Goal: Task Accomplishment & Management: Complete application form

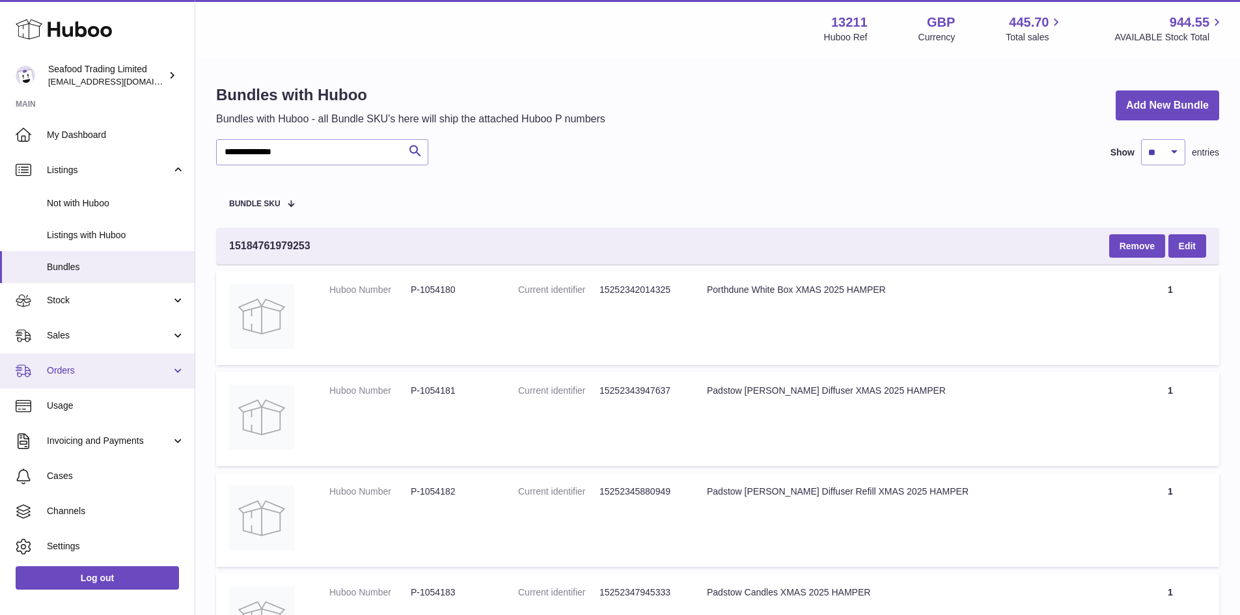
click at [79, 371] on span "Orders" at bounding box center [109, 371] width 124 height 12
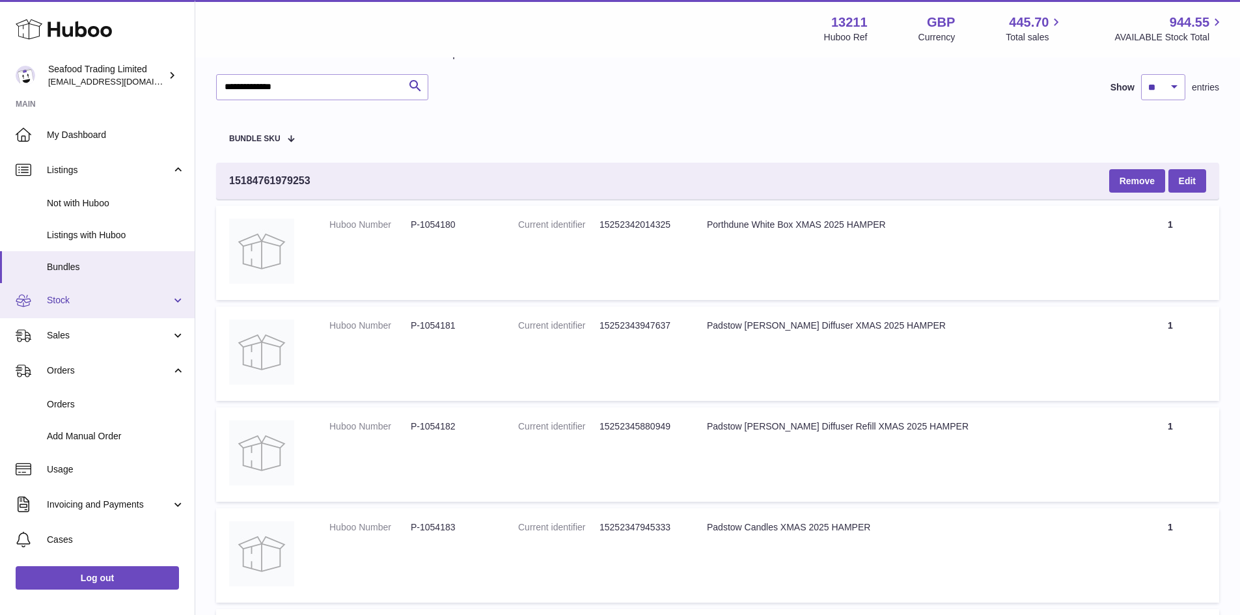
click at [66, 300] on span "Stock" at bounding box center [109, 300] width 124 height 12
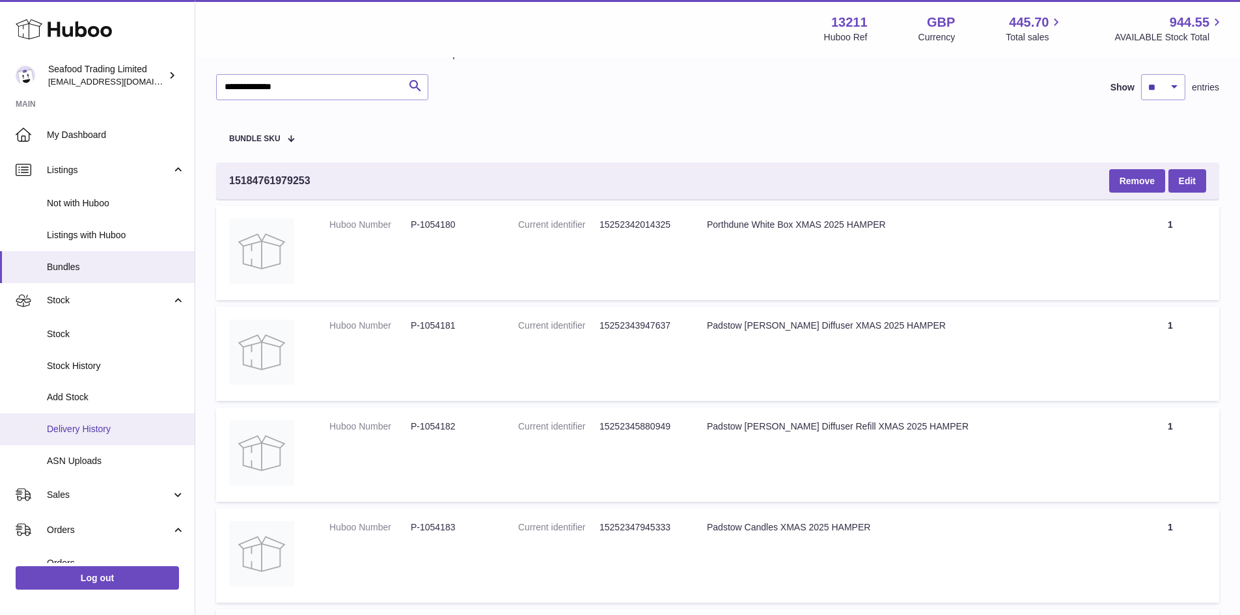
click at [89, 426] on span "Delivery History" at bounding box center [116, 429] width 138 height 12
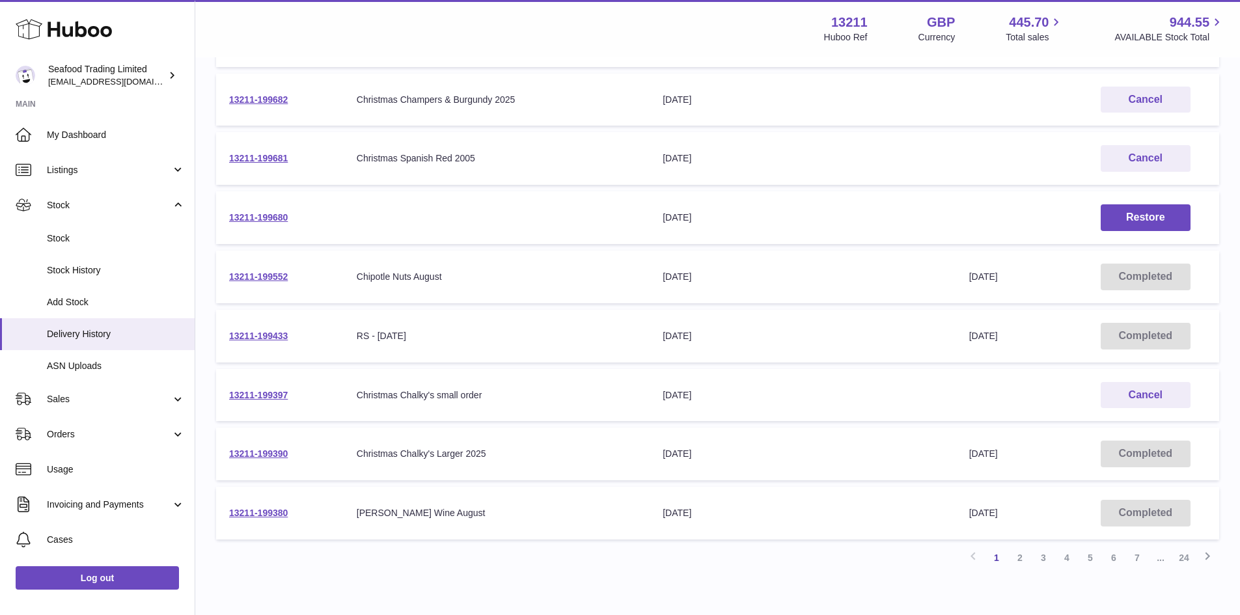
scroll to position [370, 0]
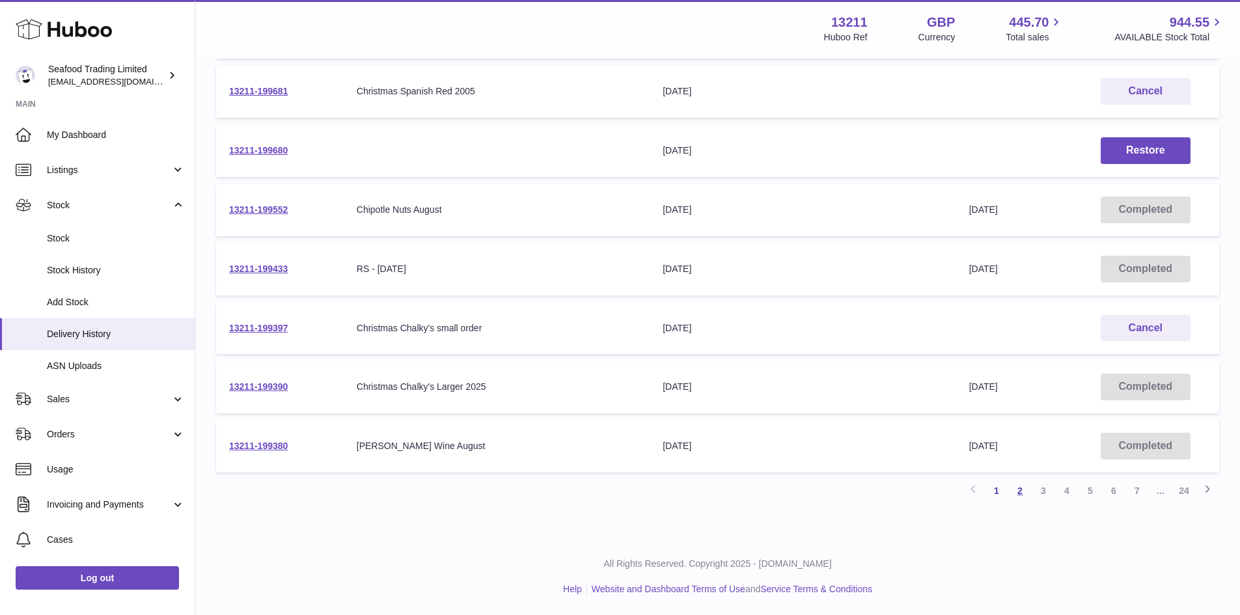
click at [1016, 490] on link "2" at bounding box center [1019, 490] width 23 height 23
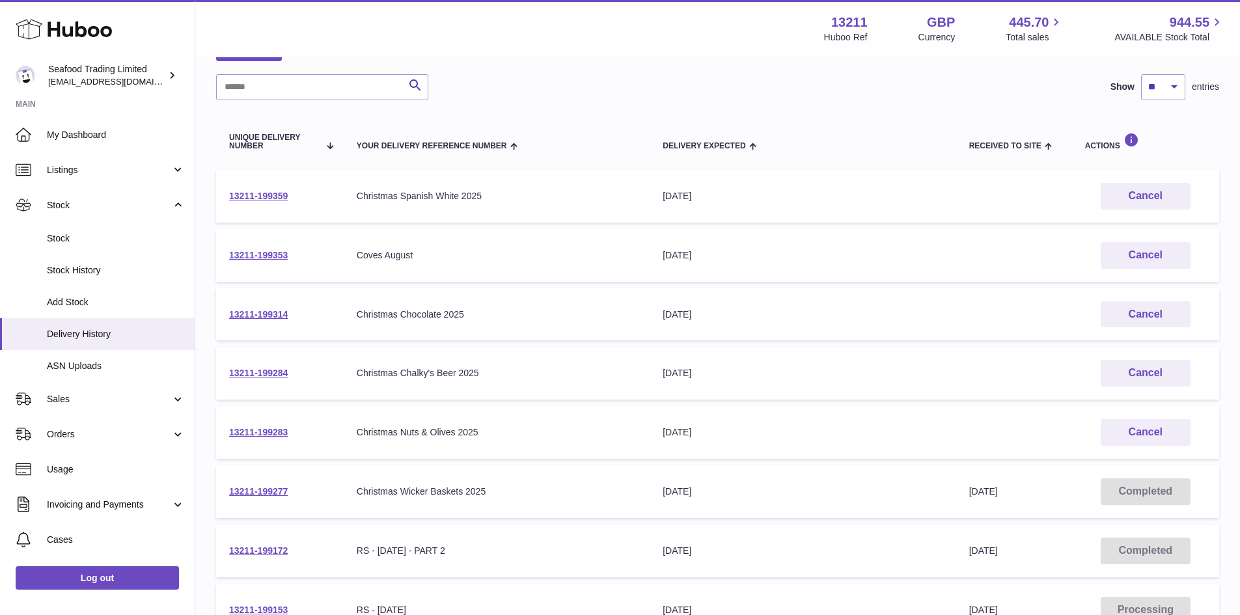
scroll to position [59, 0]
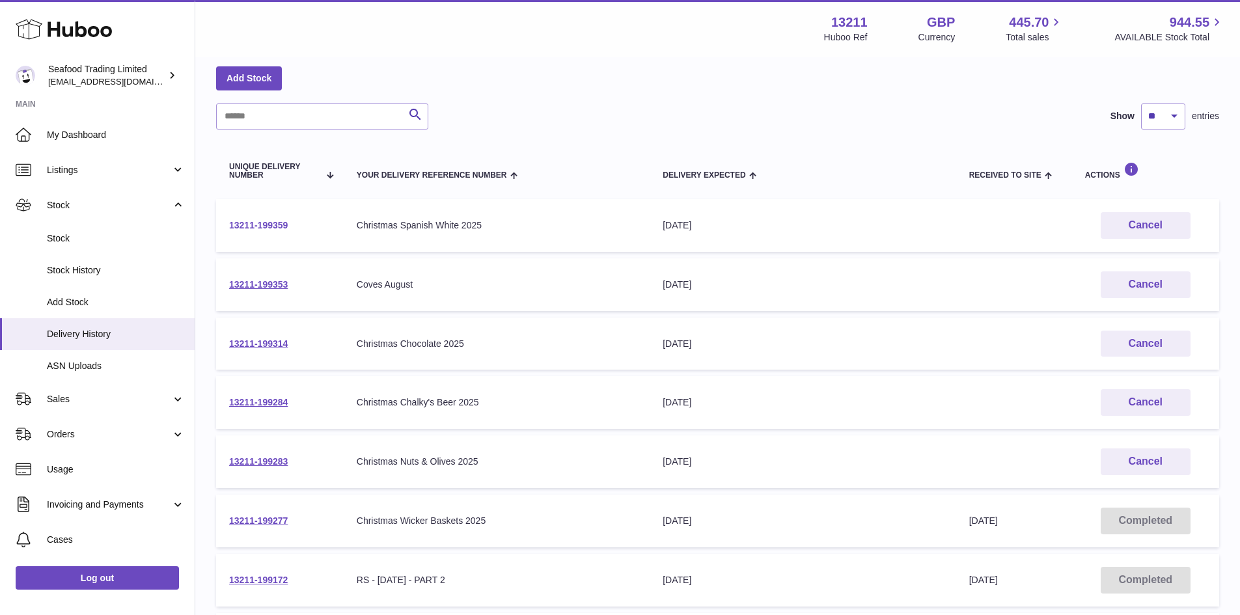
click at [276, 225] on link "13211-199359" at bounding box center [258, 225] width 59 height 10
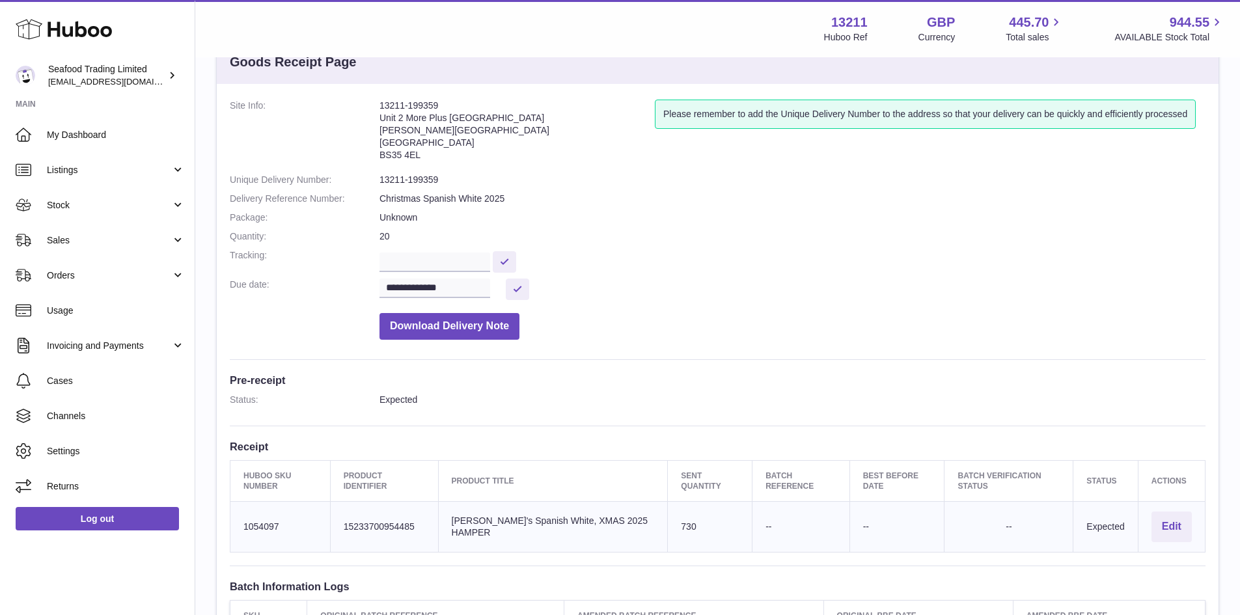
scroll to position [65, 0]
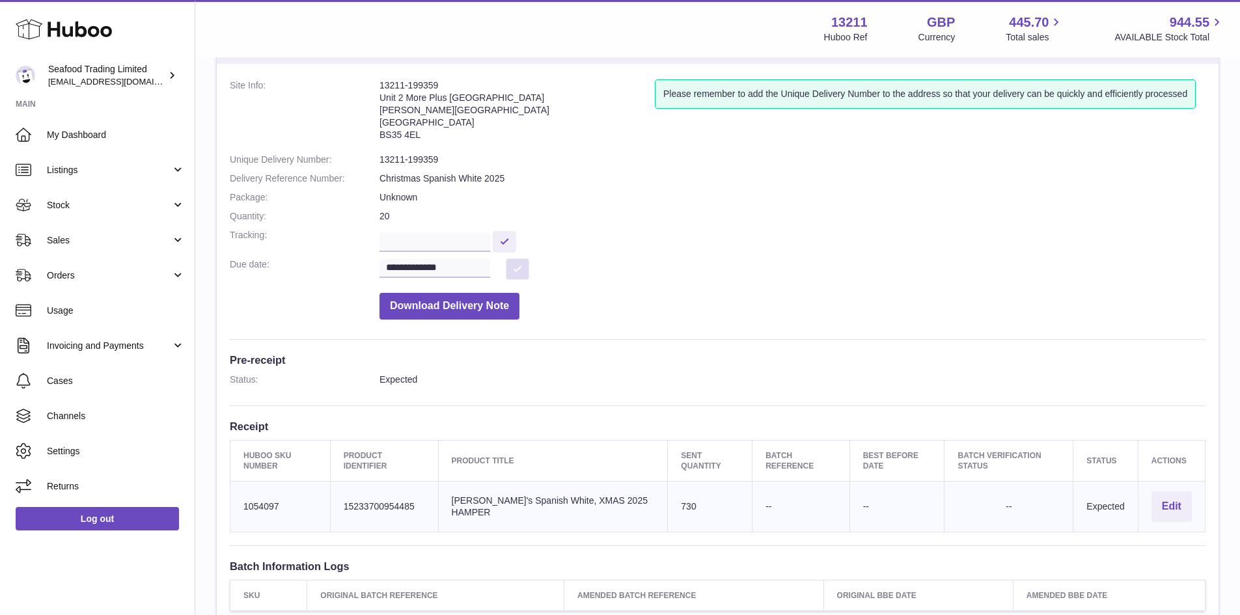
click at [521, 266] on button at bounding box center [517, 268] width 23 height 21
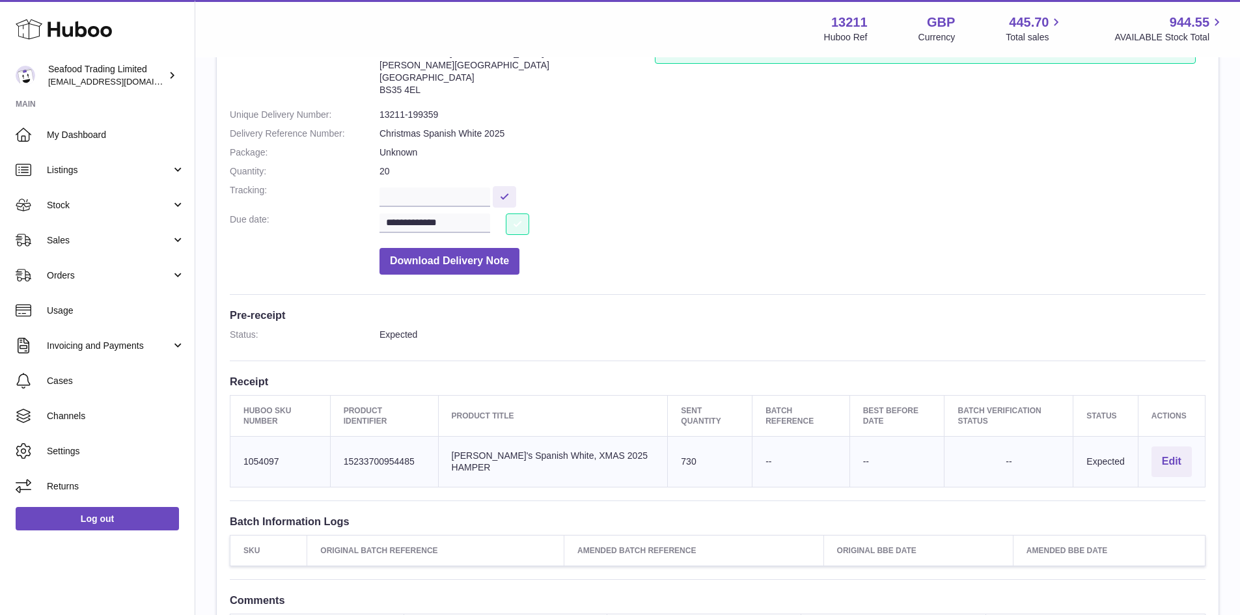
scroll to position [109, 0]
click at [455, 224] on input "**********" at bounding box center [435, 224] width 111 height 20
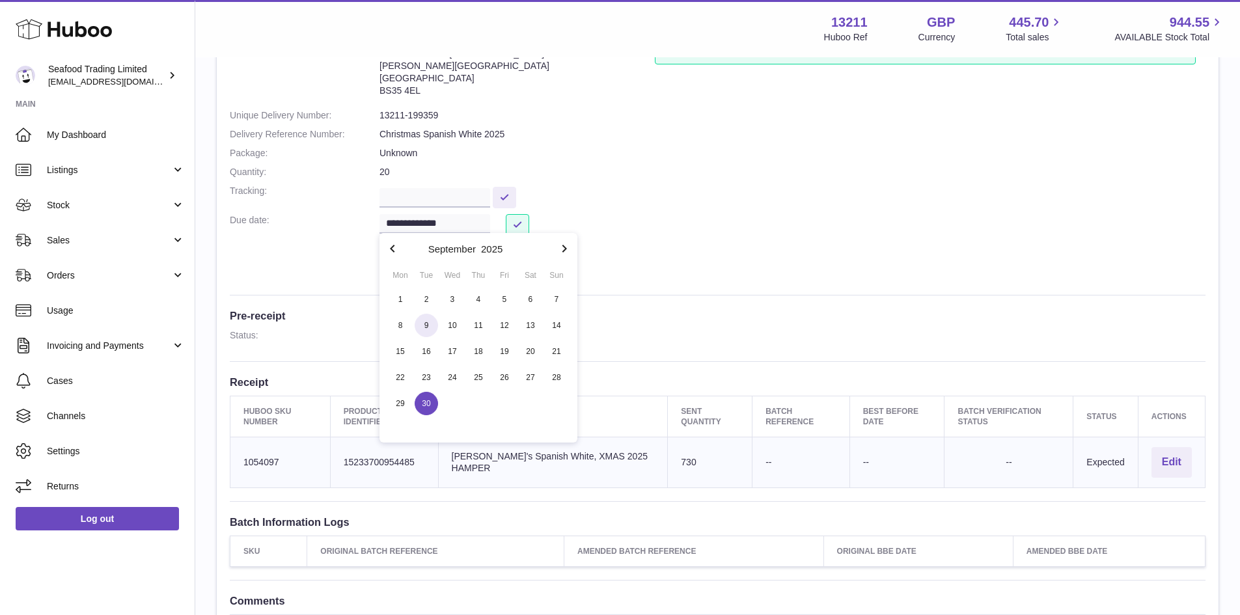
click at [423, 323] on span "9" at bounding box center [426, 325] width 23 height 23
type input "**********"
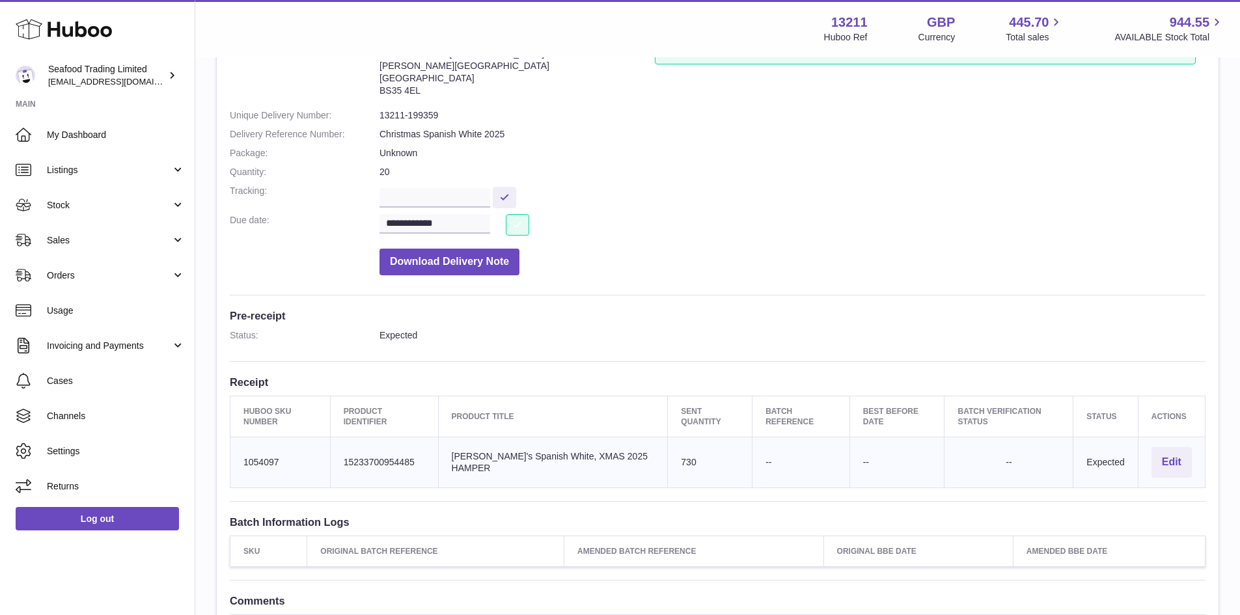
click at [519, 223] on button at bounding box center [517, 224] width 23 height 21
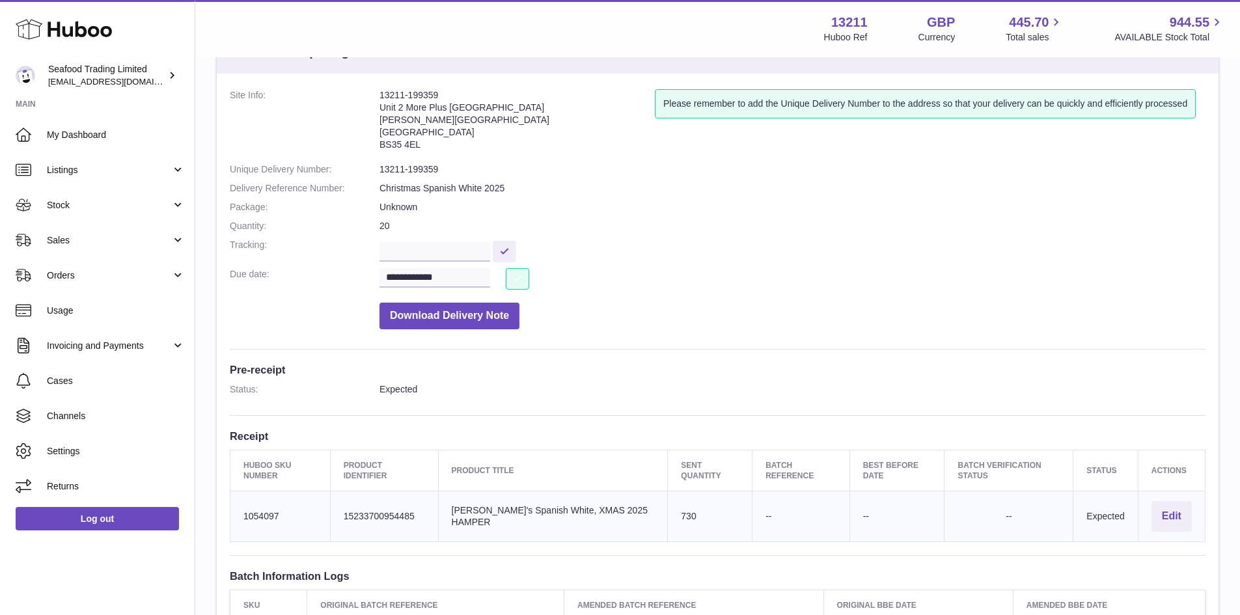
scroll to position [0, 0]
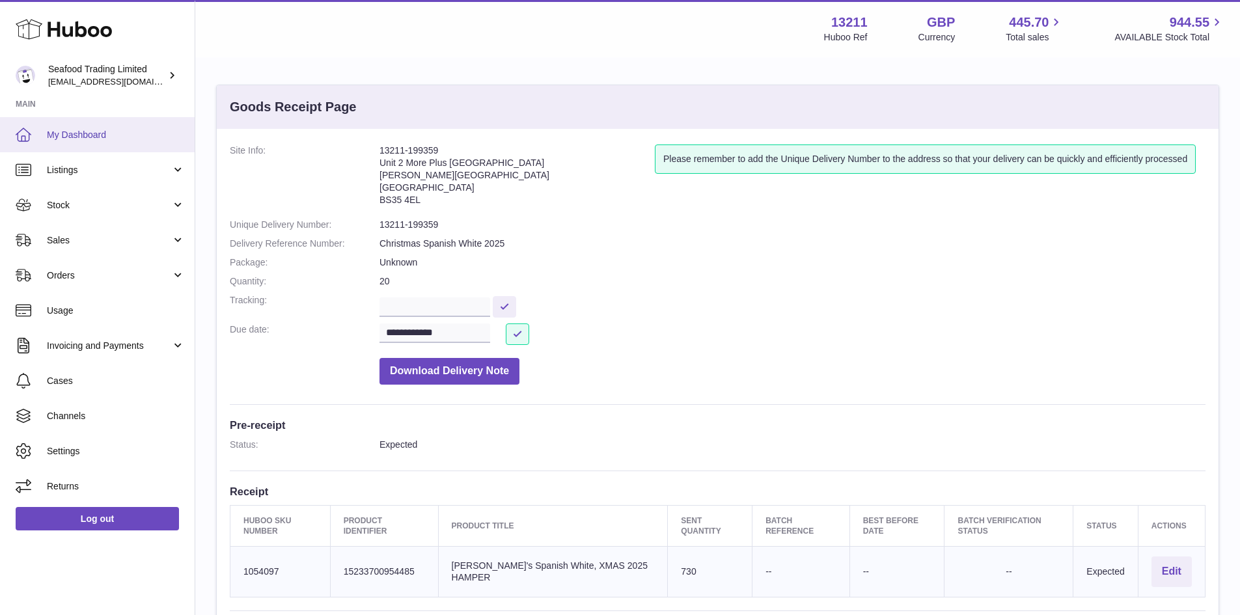
click at [77, 133] on span "My Dashboard" at bounding box center [116, 135] width 138 height 12
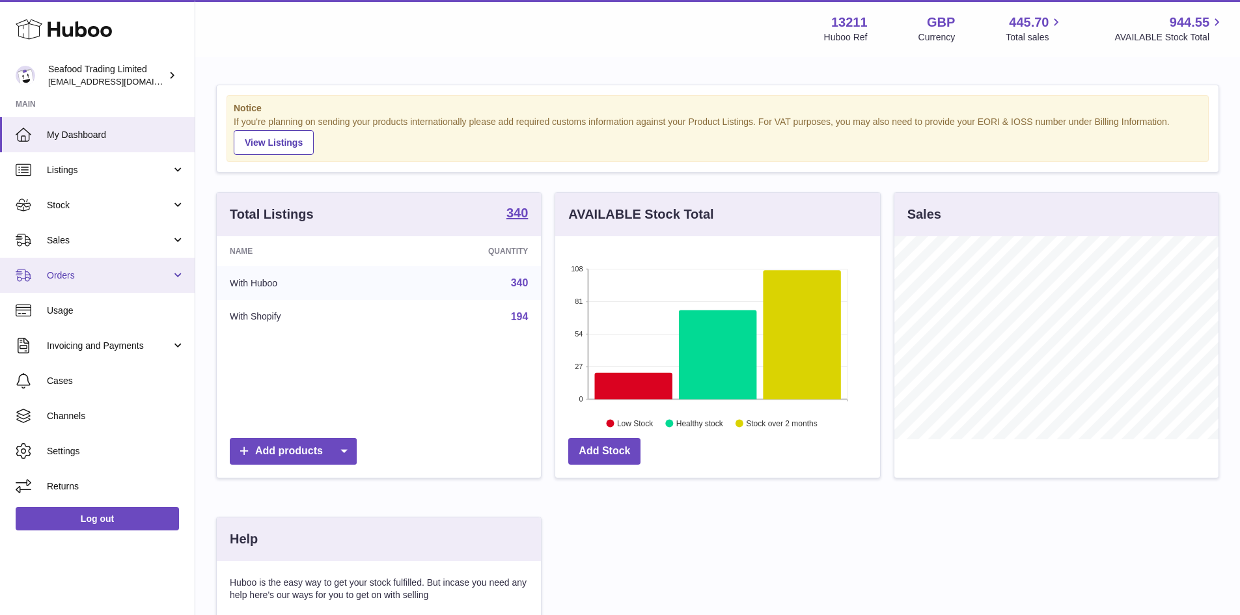
click at [69, 268] on link "Orders" at bounding box center [97, 275] width 195 height 35
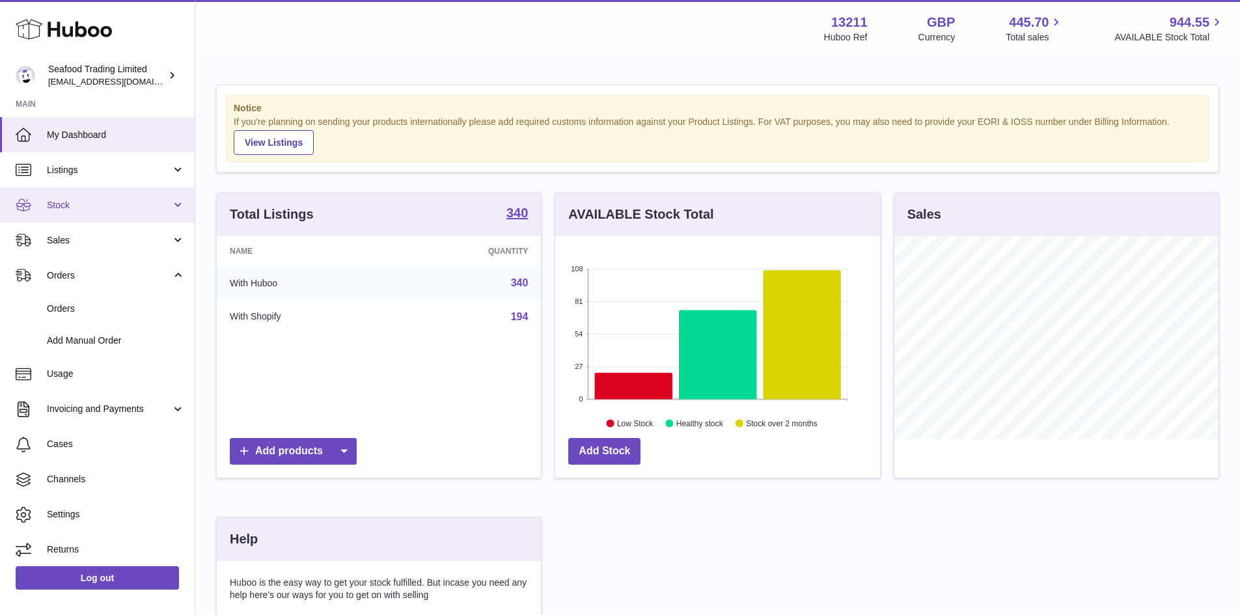
click at [72, 210] on span "Stock" at bounding box center [109, 205] width 124 height 12
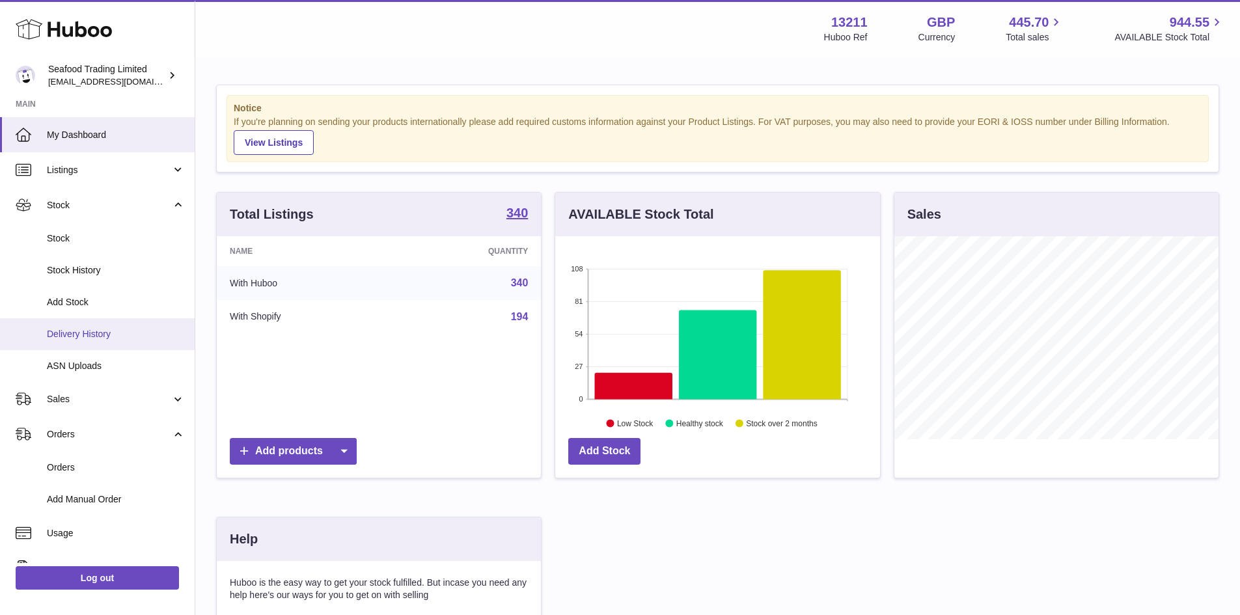
click at [86, 335] on span "Delivery History" at bounding box center [116, 334] width 138 height 12
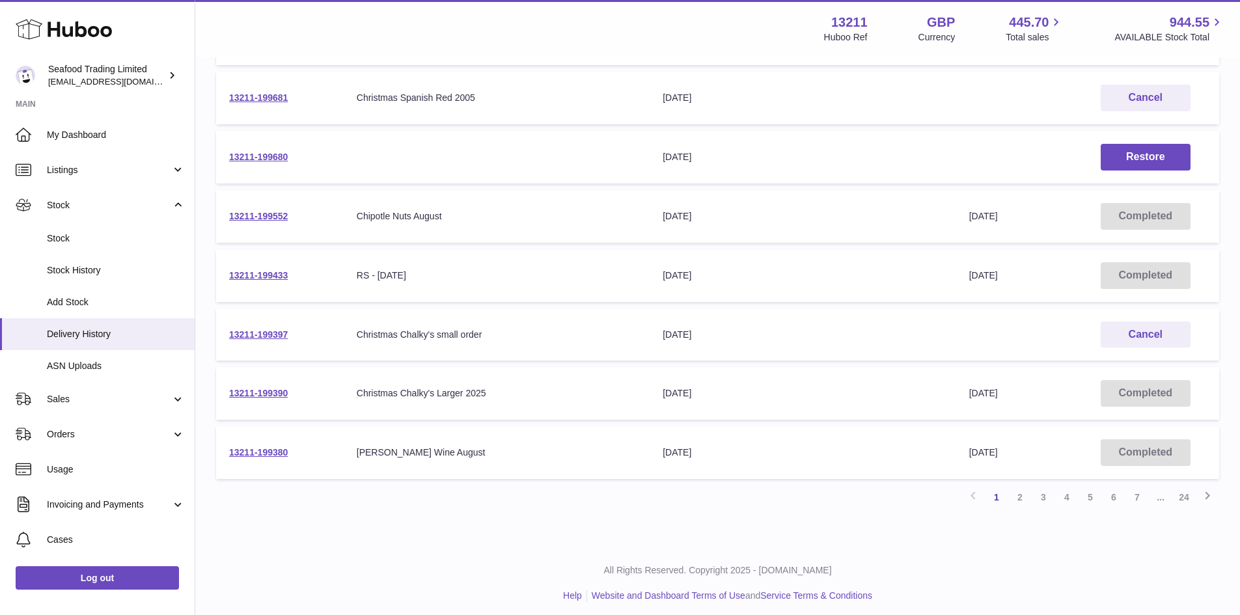
scroll to position [370, 0]
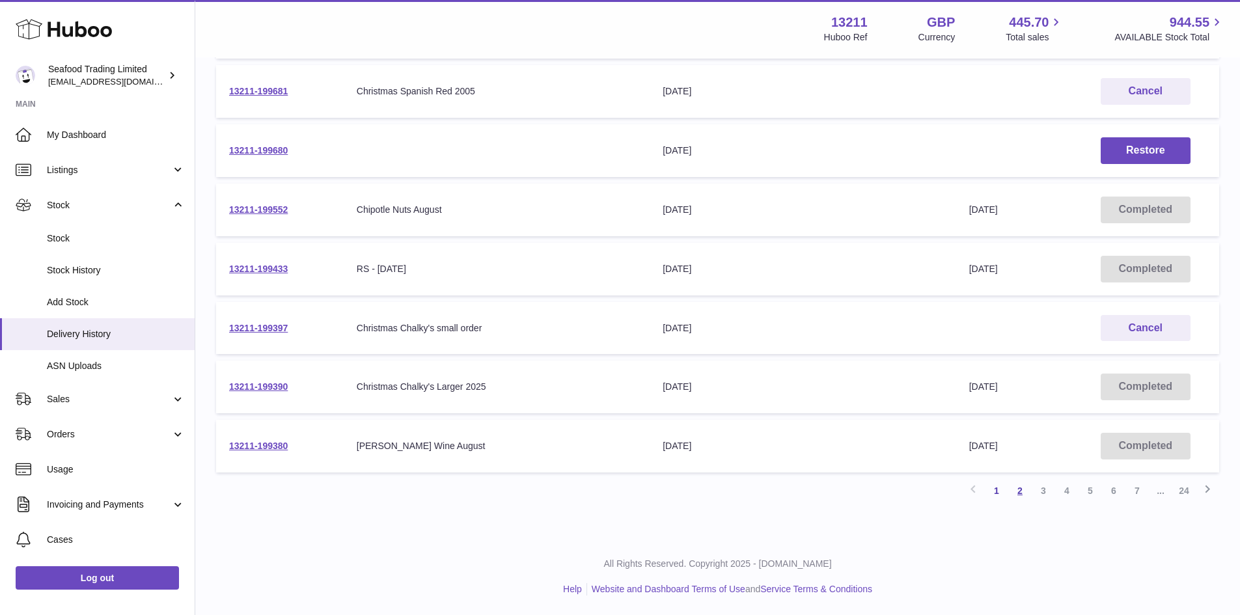
click at [1019, 493] on link "2" at bounding box center [1019, 490] width 23 height 23
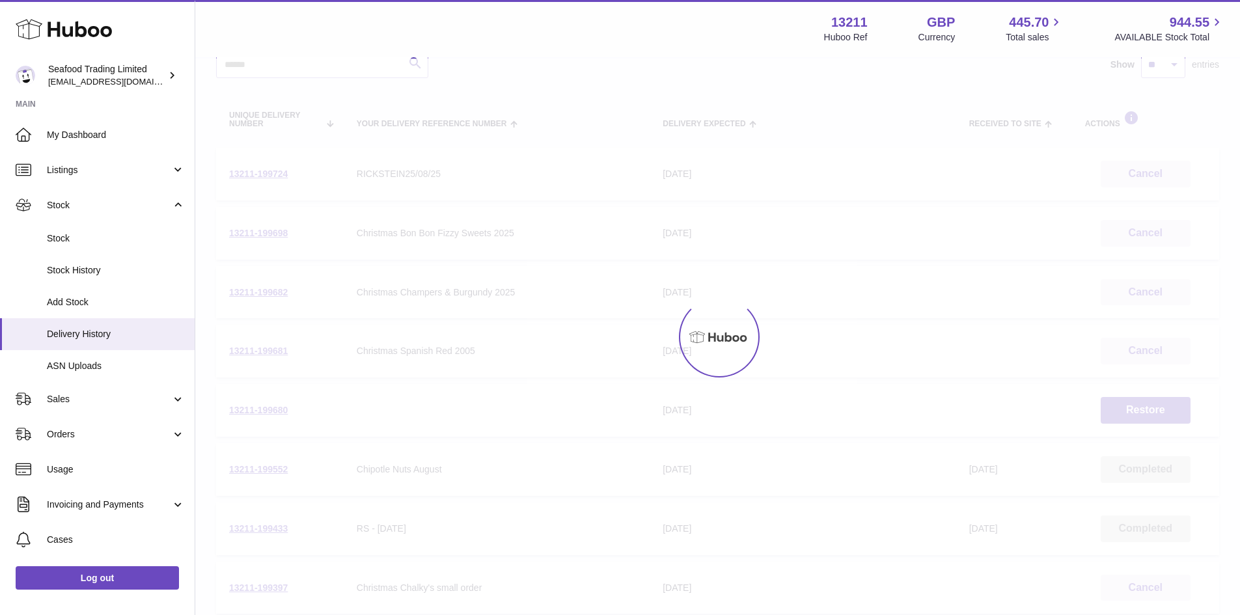
scroll to position [59, 0]
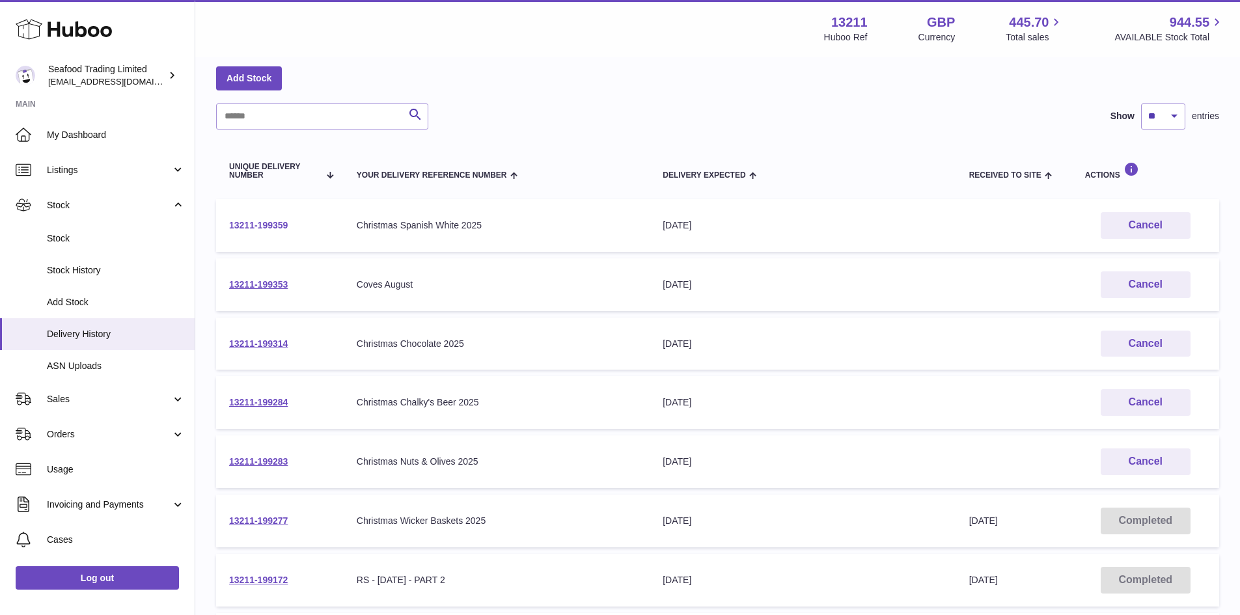
click at [246, 223] on link "13211-199359" at bounding box center [258, 225] width 59 height 10
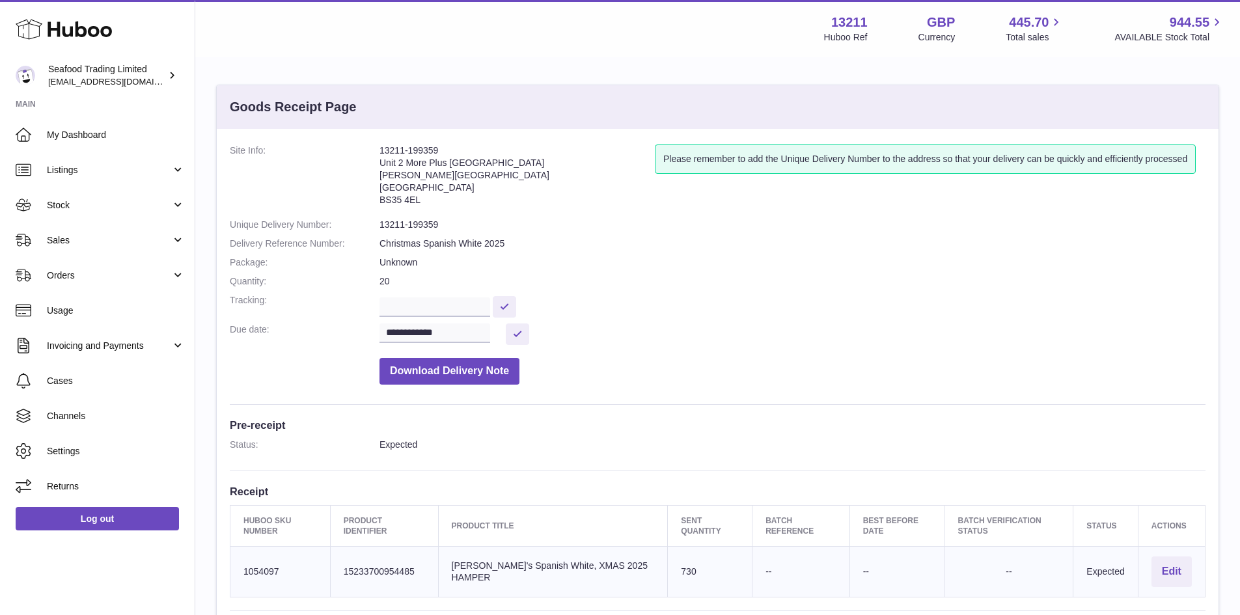
scroll to position [65, 0]
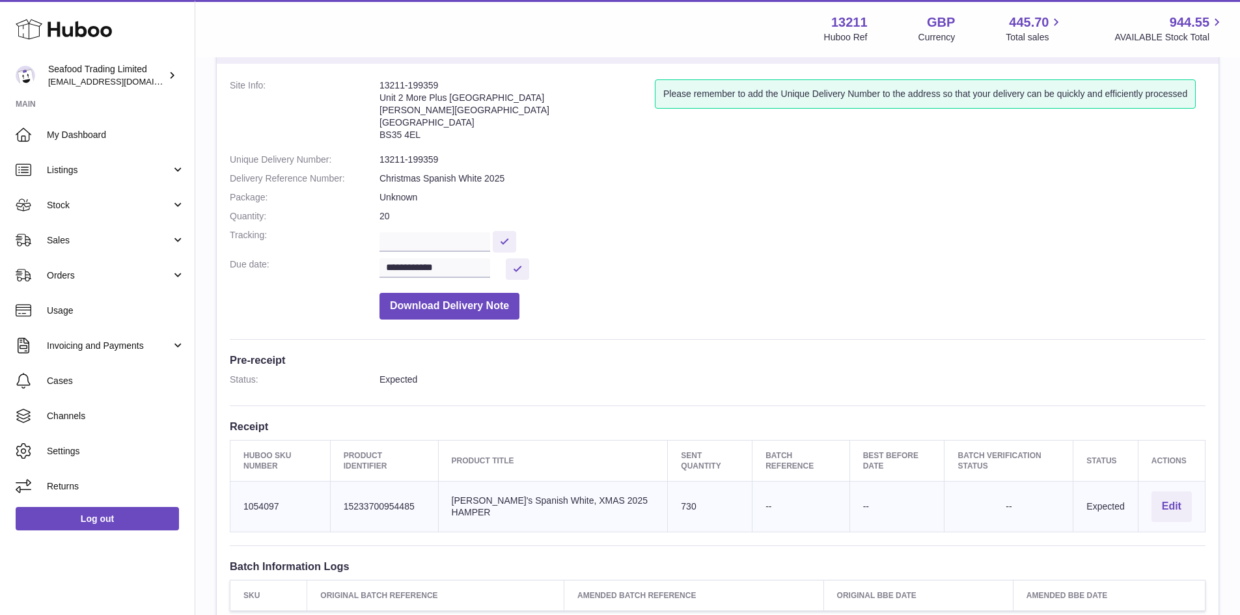
click at [400, 193] on dd "Unknown" at bounding box center [793, 197] width 826 height 12
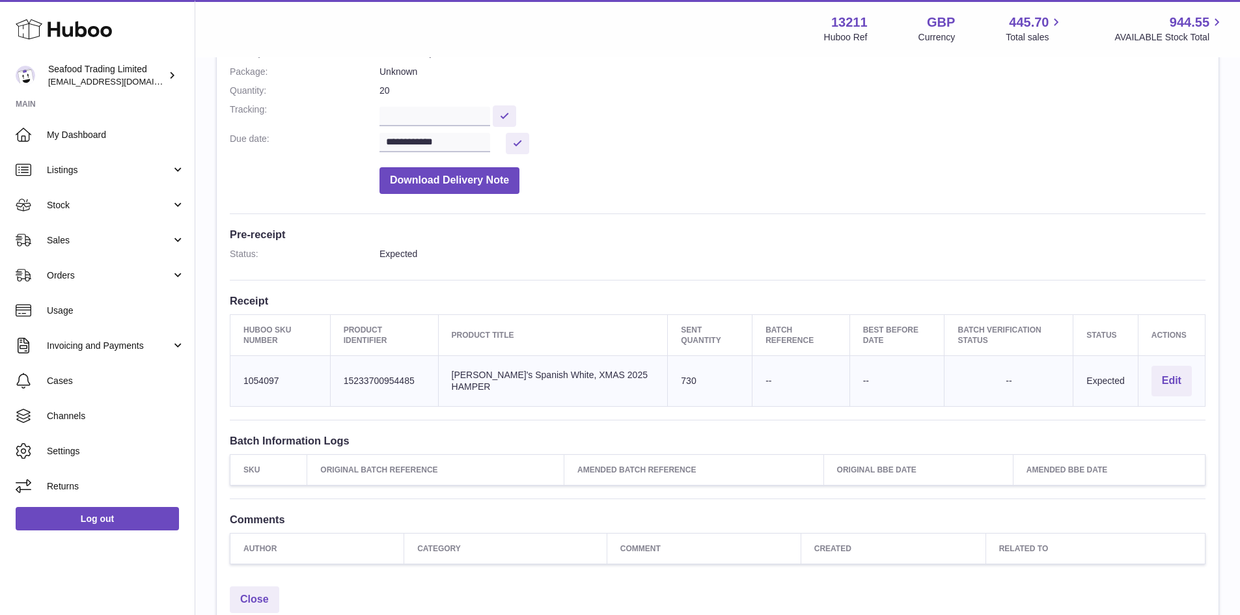
scroll to position [174, 0]
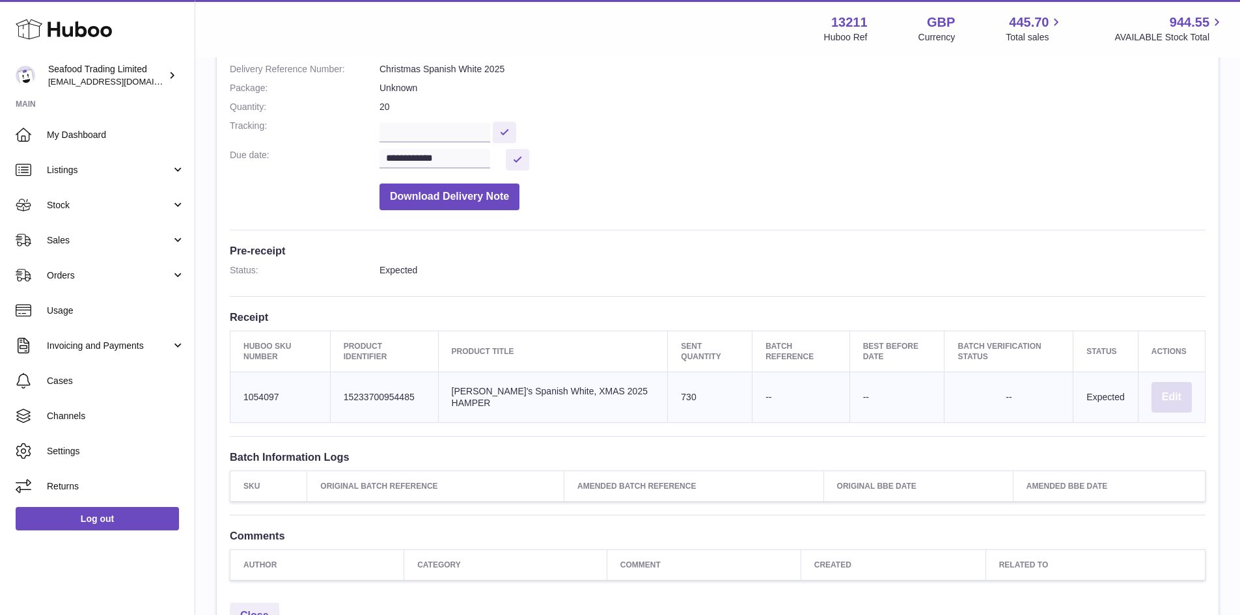
click at [1175, 398] on button "Edit" at bounding box center [1172, 397] width 40 height 31
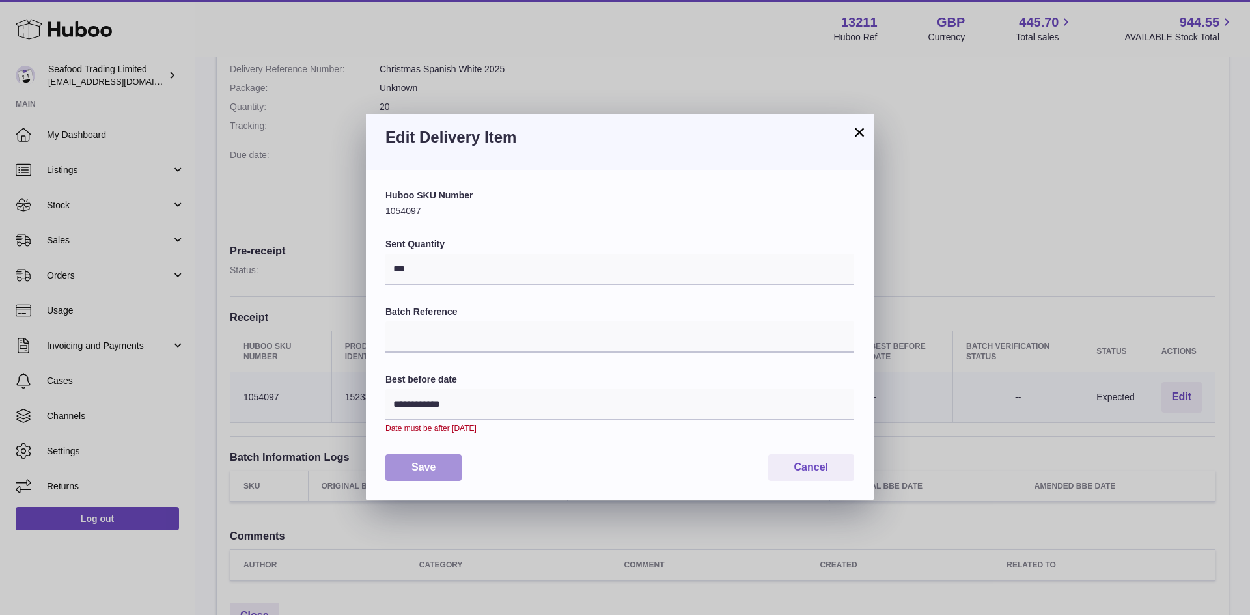
click at [432, 467] on button "Save" at bounding box center [423, 467] width 76 height 27
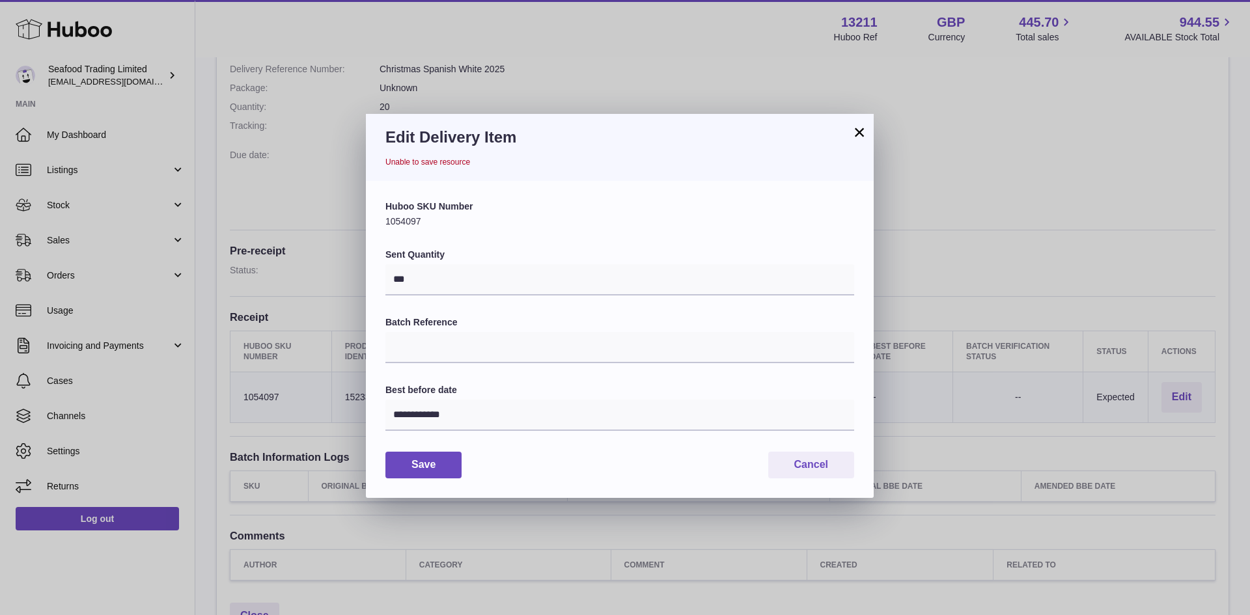
click at [860, 129] on button "×" at bounding box center [860, 132] width 16 height 16
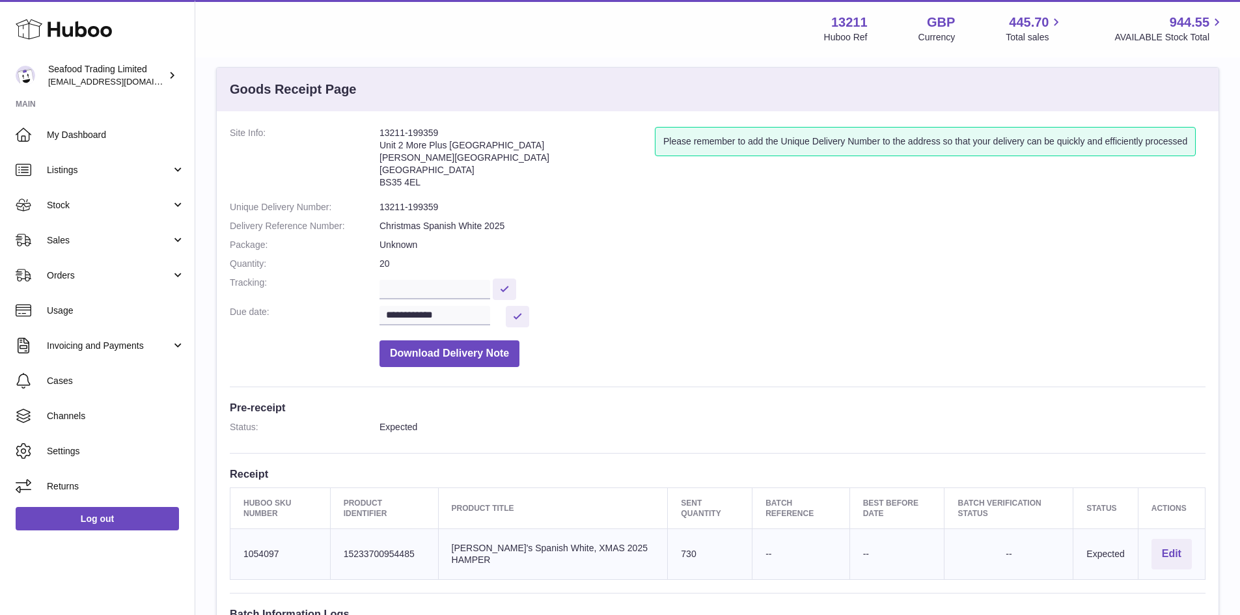
scroll to position [0, 0]
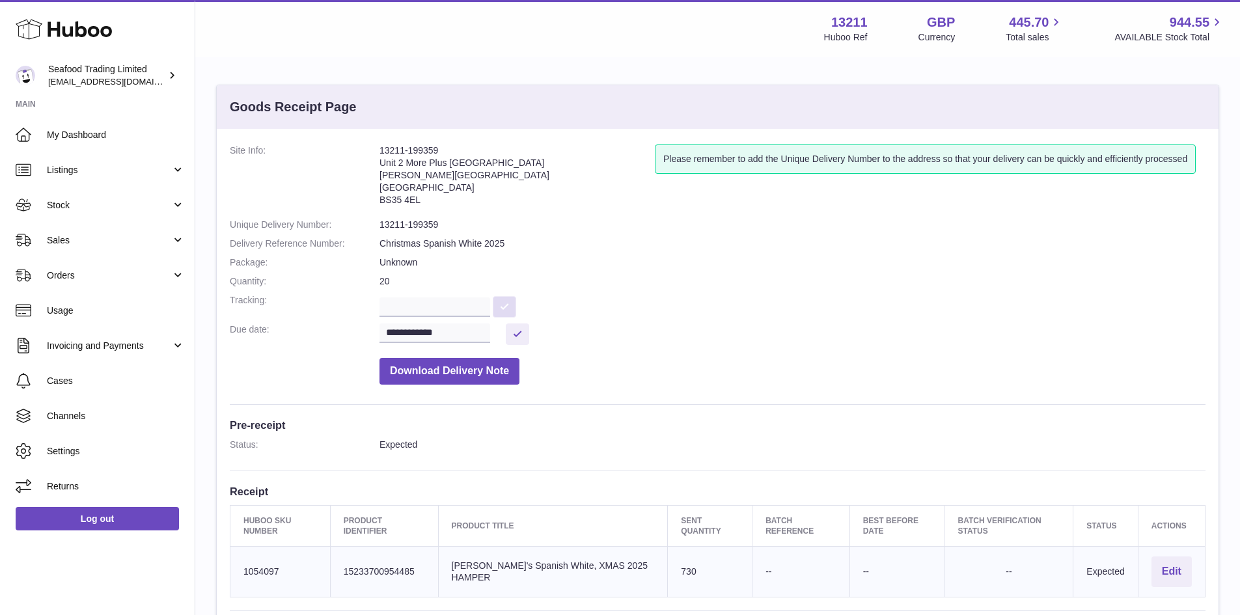
click at [516, 305] on button at bounding box center [504, 306] width 23 height 21
click at [396, 277] on dd "20" at bounding box center [793, 281] width 826 height 12
click at [52, 169] on span "Listings" at bounding box center [109, 170] width 124 height 12
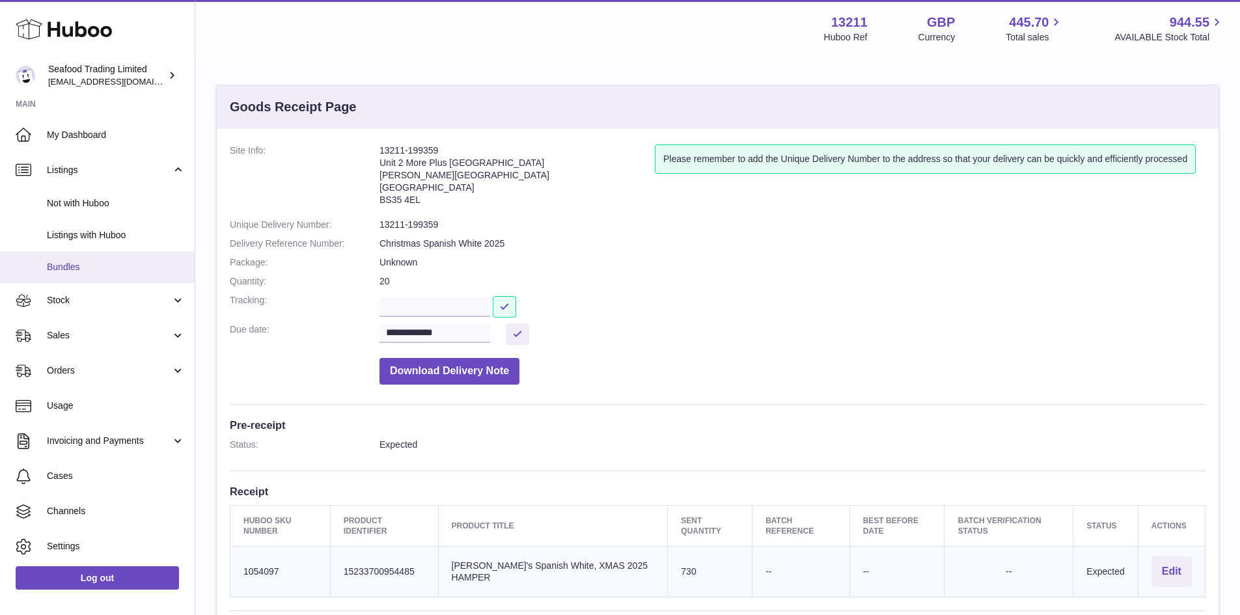
click at [71, 263] on span "Bundles" at bounding box center [116, 267] width 138 height 12
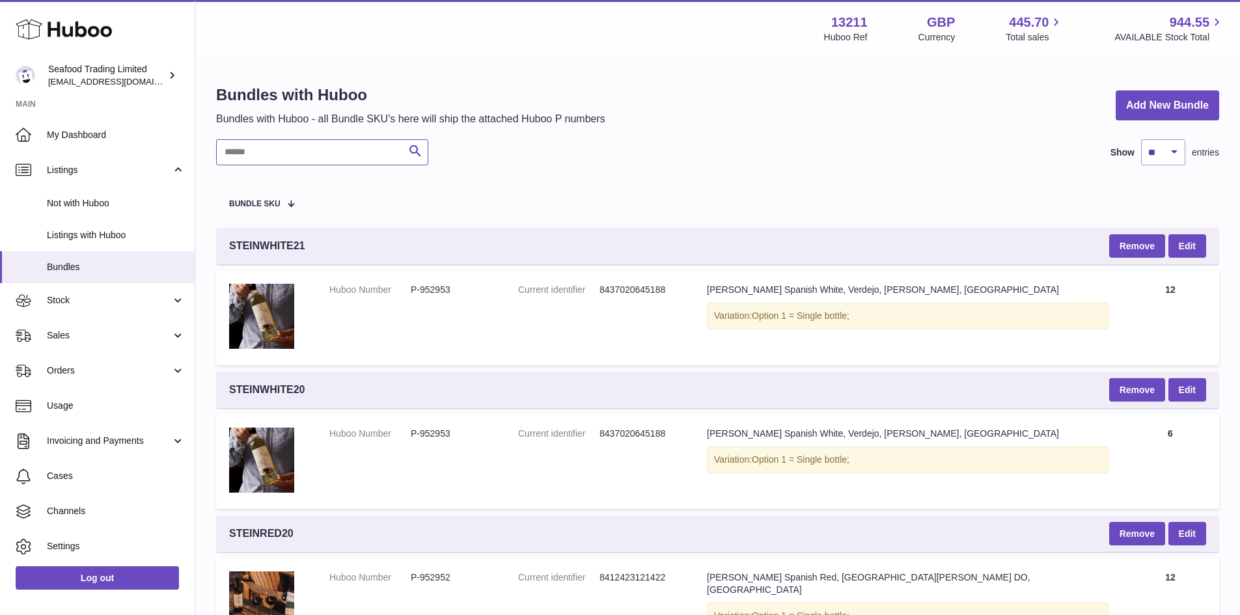
click at [288, 152] on input "text" at bounding box center [322, 152] width 212 height 26
paste input "**********"
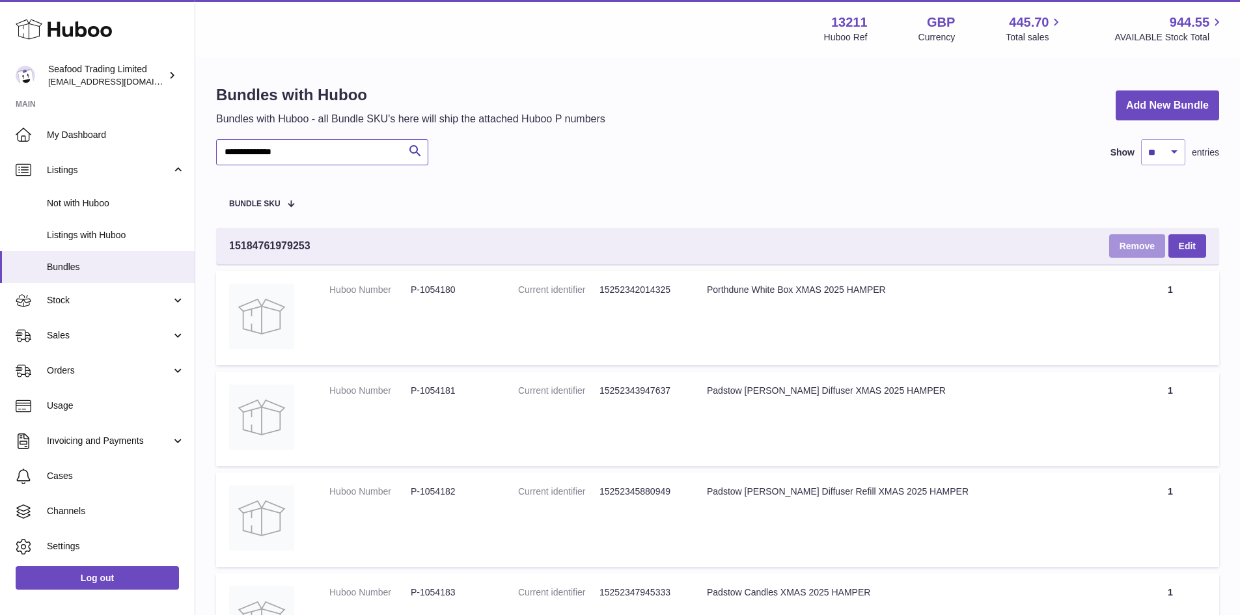
type input "**********"
click at [1131, 243] on button "Remove" at bounding box center [1137, 245] width 56 height 23
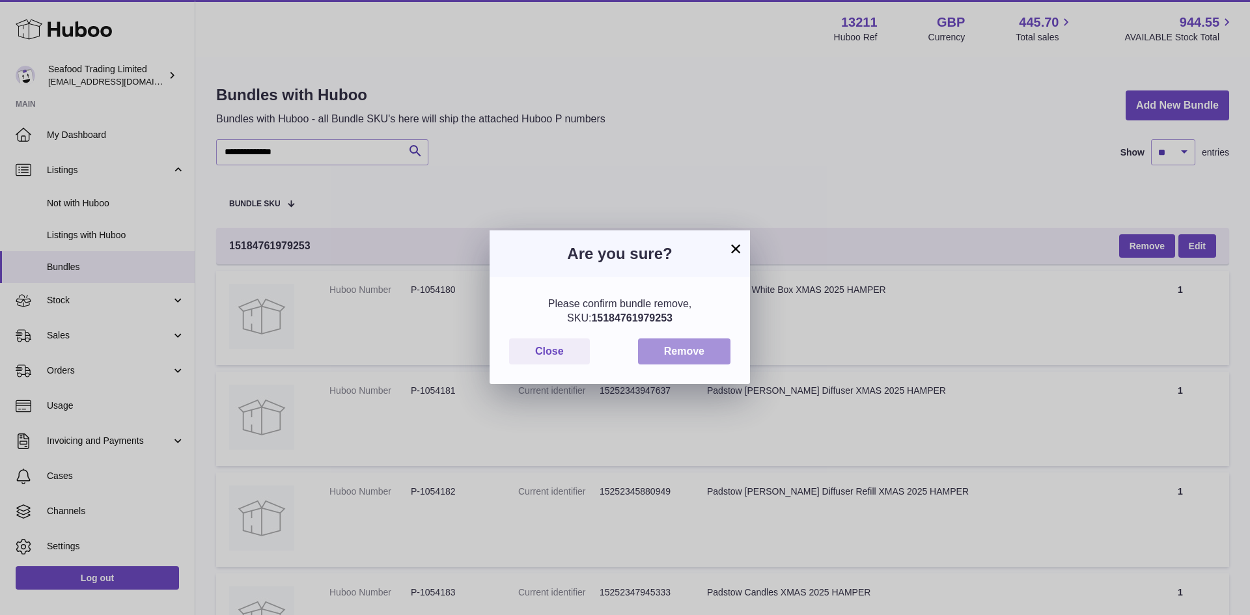
click at [687, 346] on button "Remove" at bounding box center [684, 352] width 92 height 27
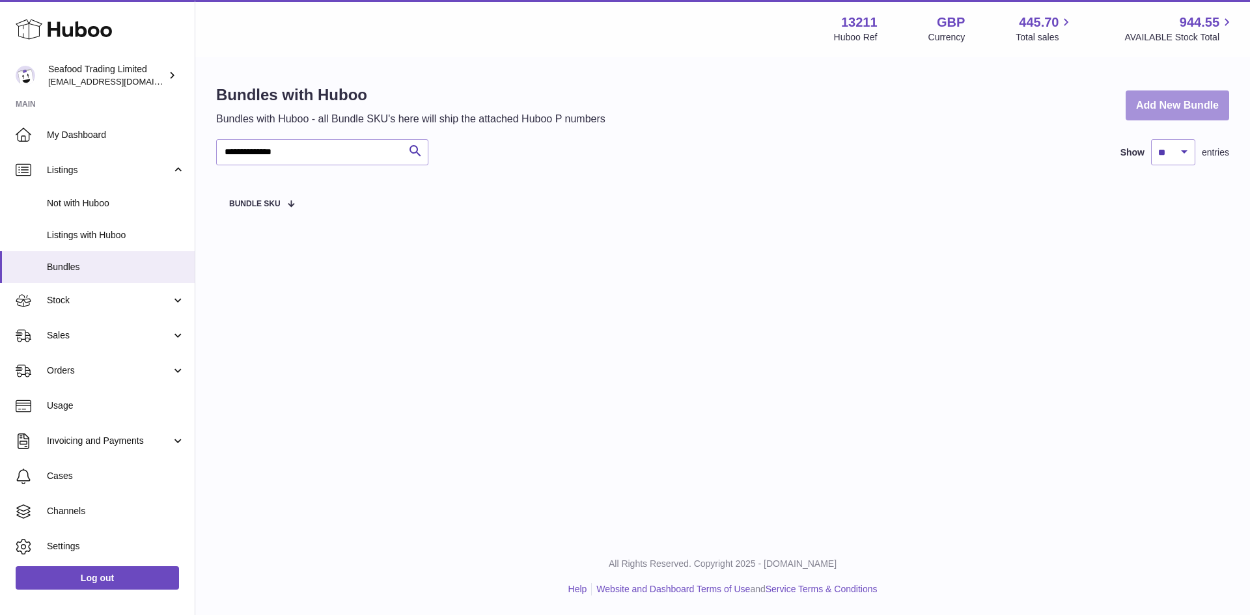
click at [1171, 104] on link "Add New Bundle" at bounding box center [1178, 105] width 104 height 31
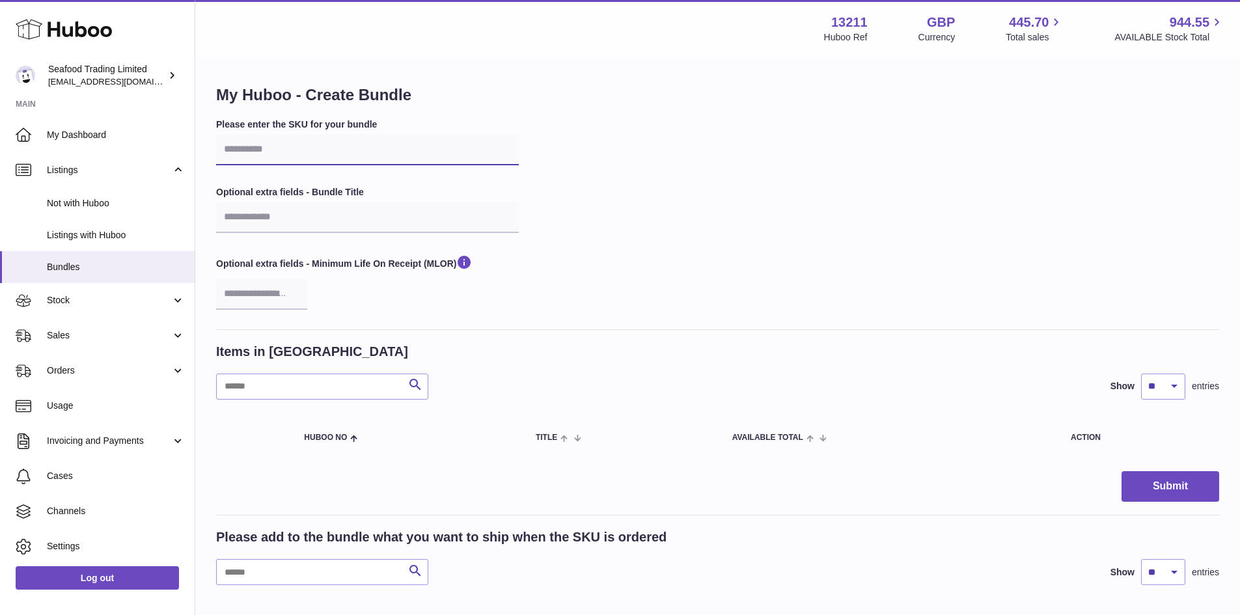
paste input "**********"
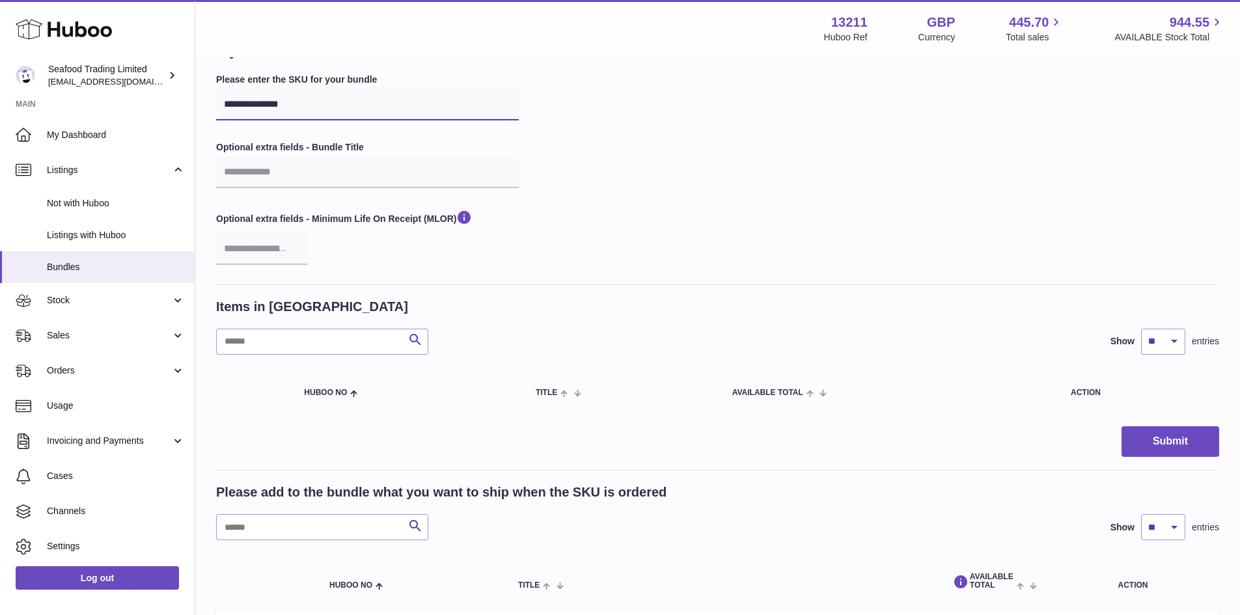
scroll to position [65, 0]
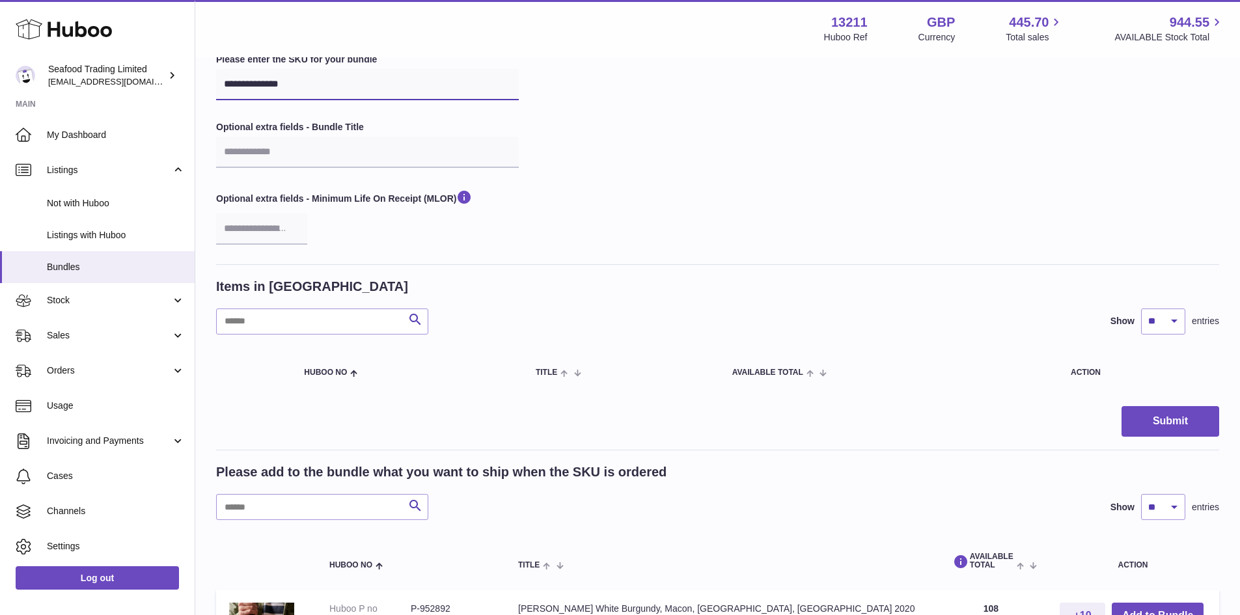
type input "**********"
click at [354, 321] on input "text" at bounding box center [322, 322] width 212 height 26
type input "*********"
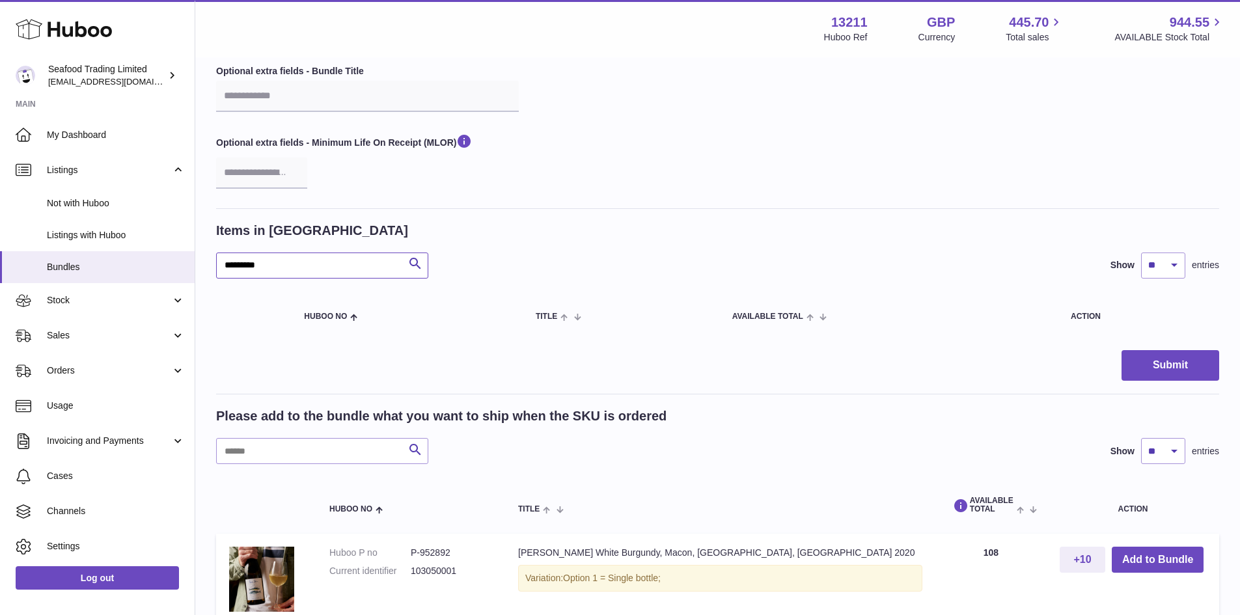
scroll to position [130, 0]
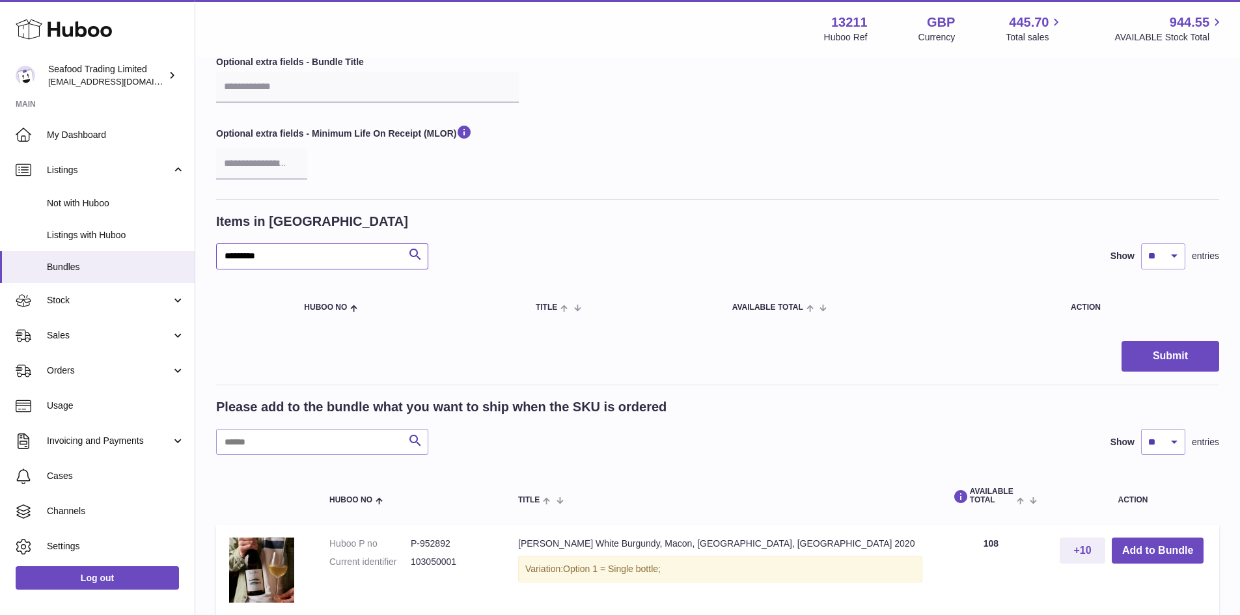
drag, startPoint x: 273, startPoint y: 254, endPoint x: 214, endPoint y: 255, distance: 58.6
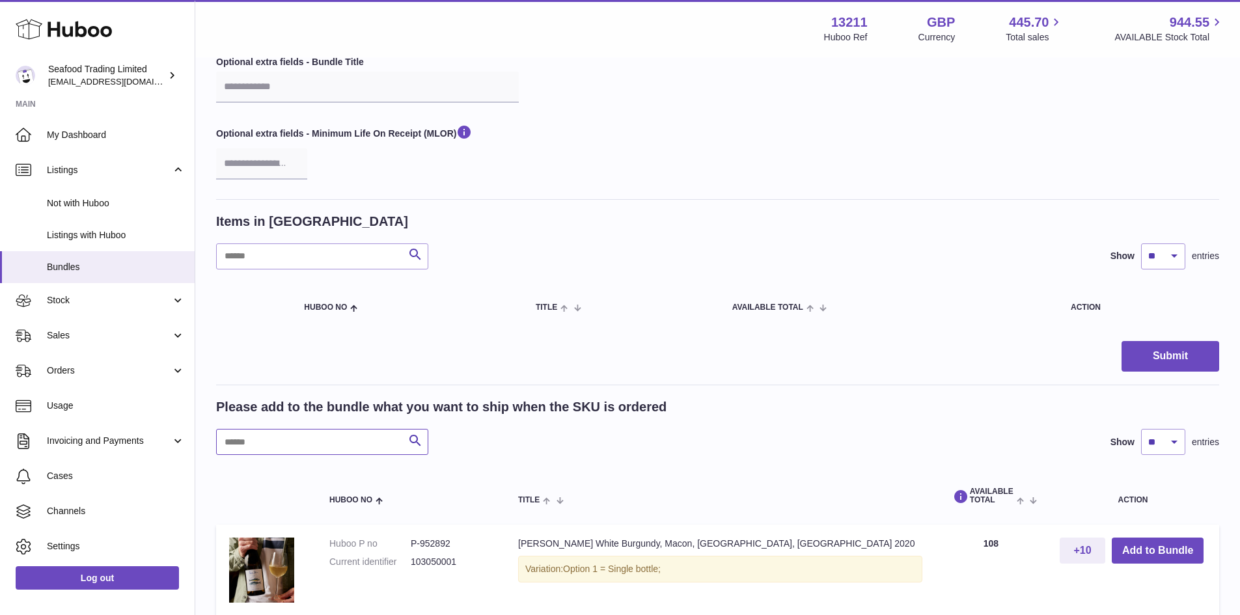
click at [277, 441] on input "text" at bounding box center [322, 442] width 212 height 26
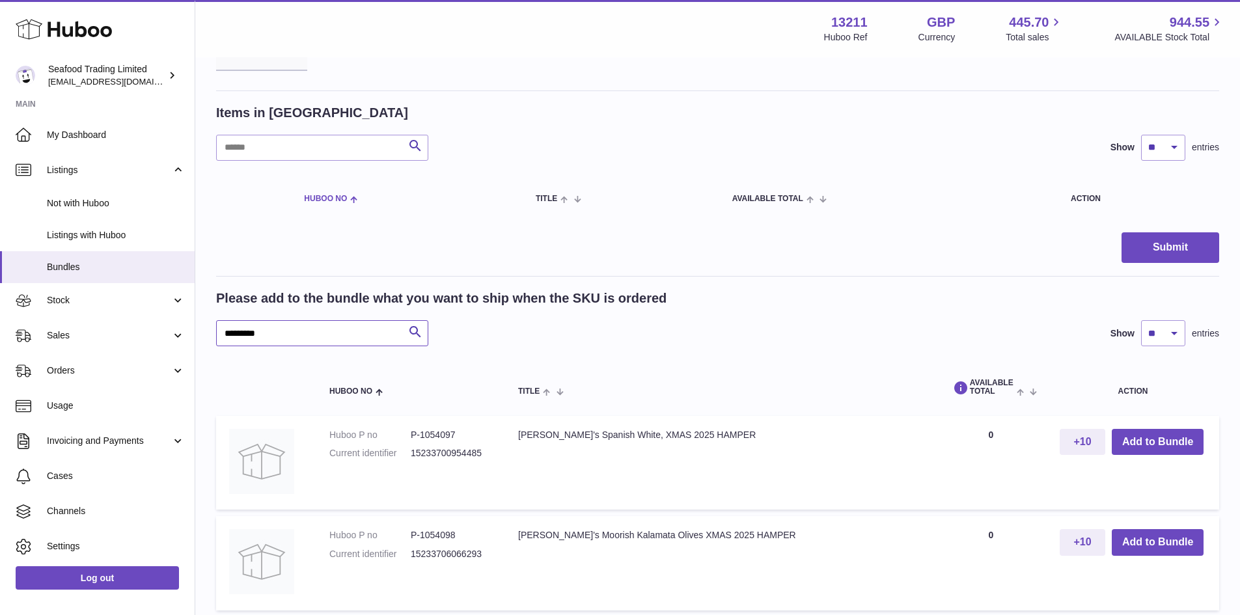
scroll to position [42, 0]
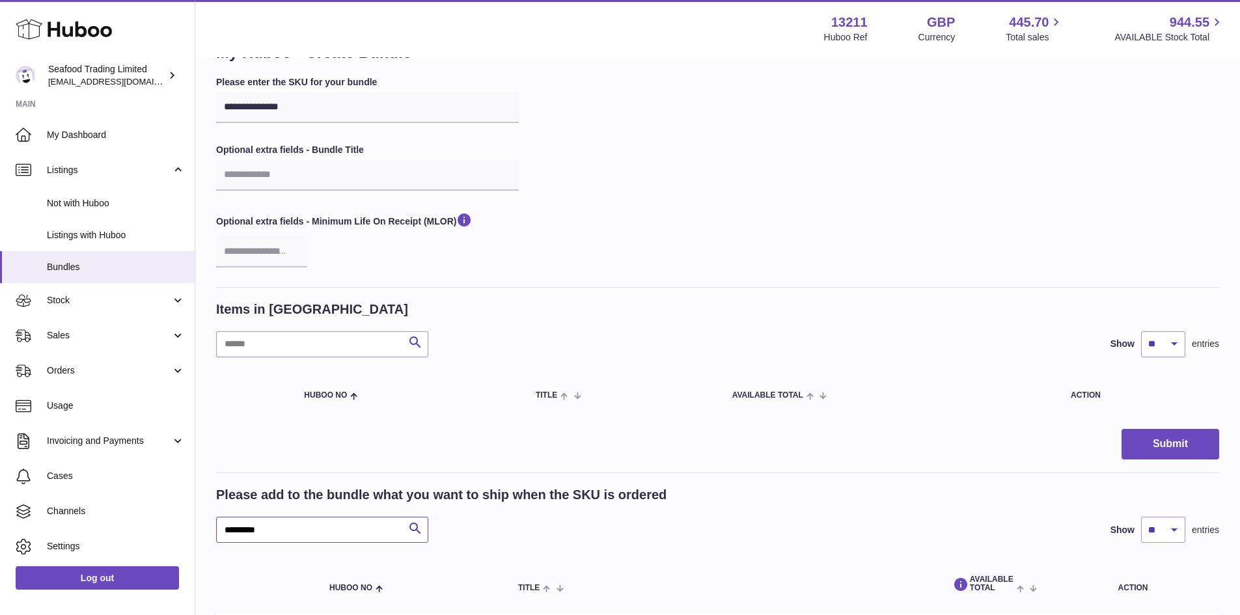
click at [223, 531] on input "*********" at bounding box center [322, 530] width 212 height 26
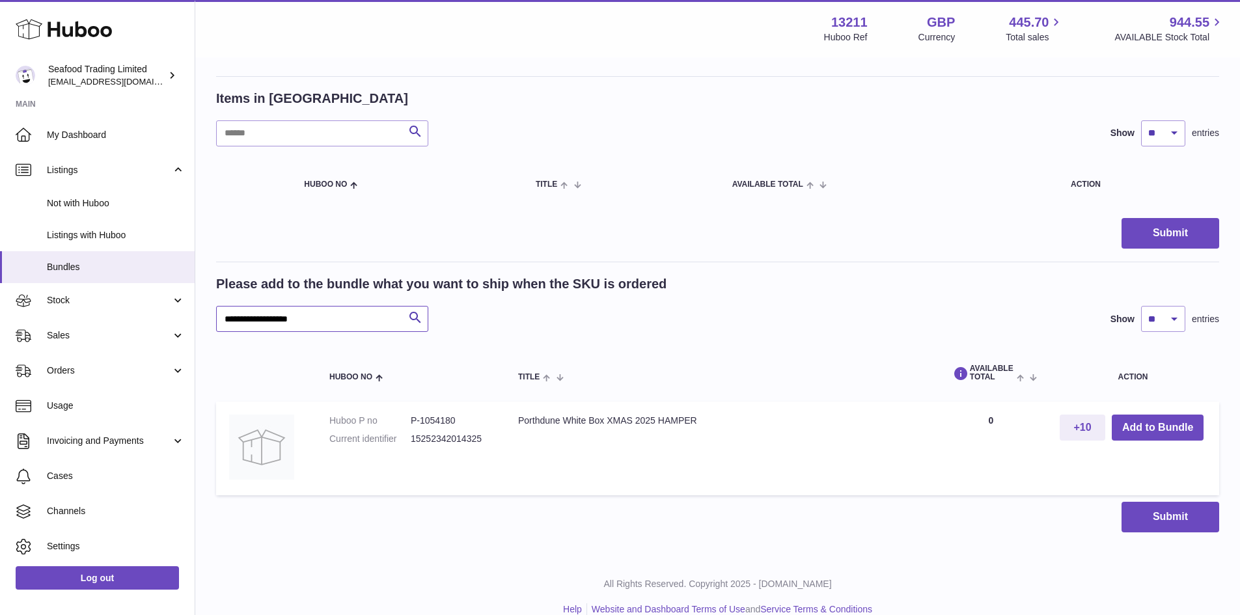
scroll to position [273, 0]
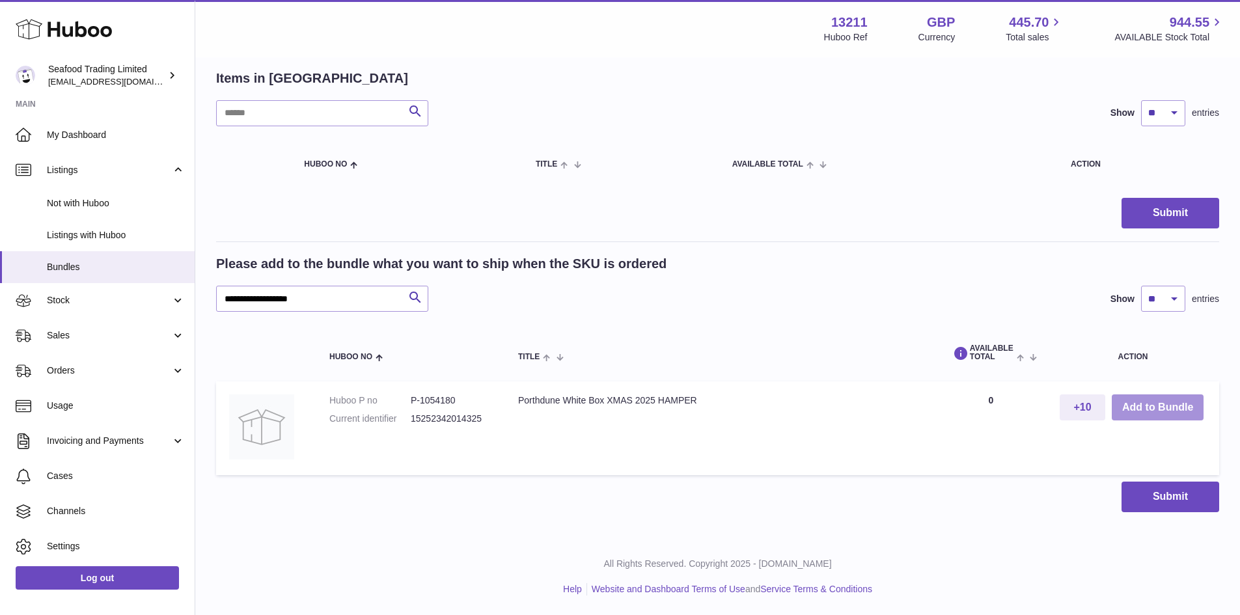
click at [1156, 408] on button "Add to Bundle" at bounding box center [1158, 408] width 92 height 27
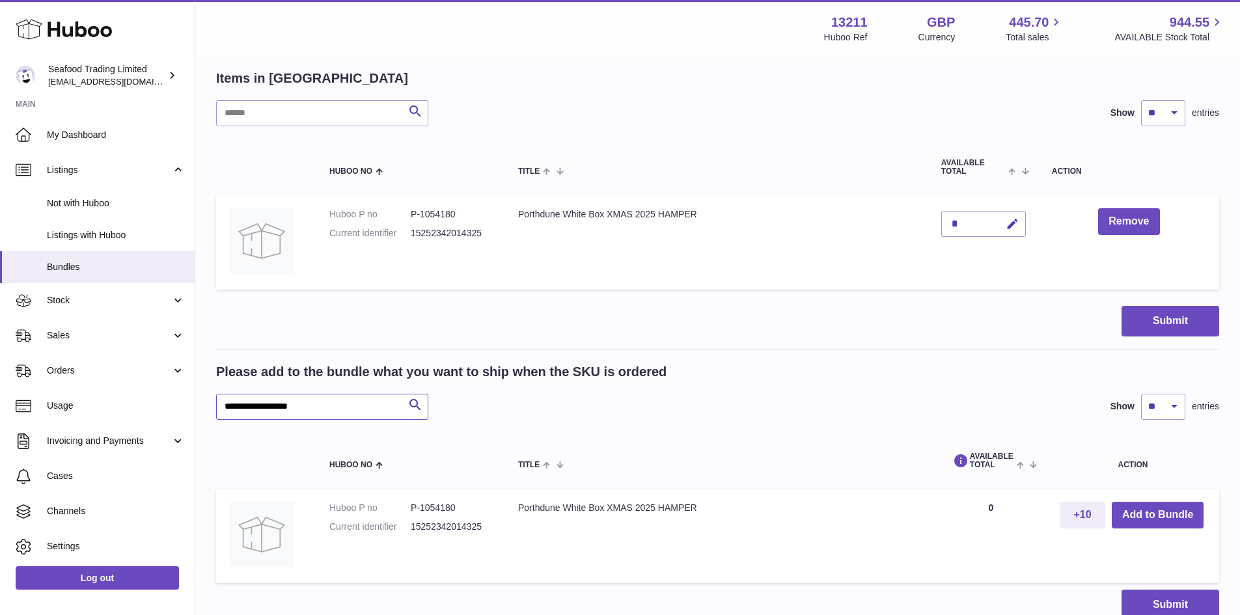
drag, startPoint x: 267, startPoint y: 408, endPoint x: 209, endPoint y: 402, distance: 58.2
click at [209, 402] on div "**********" at bounding box center [717, 215] width 1045 height 861
click at [1162, 518] on button "Add to Bundle" at bounding box center [1158, 515] width 92 height 27
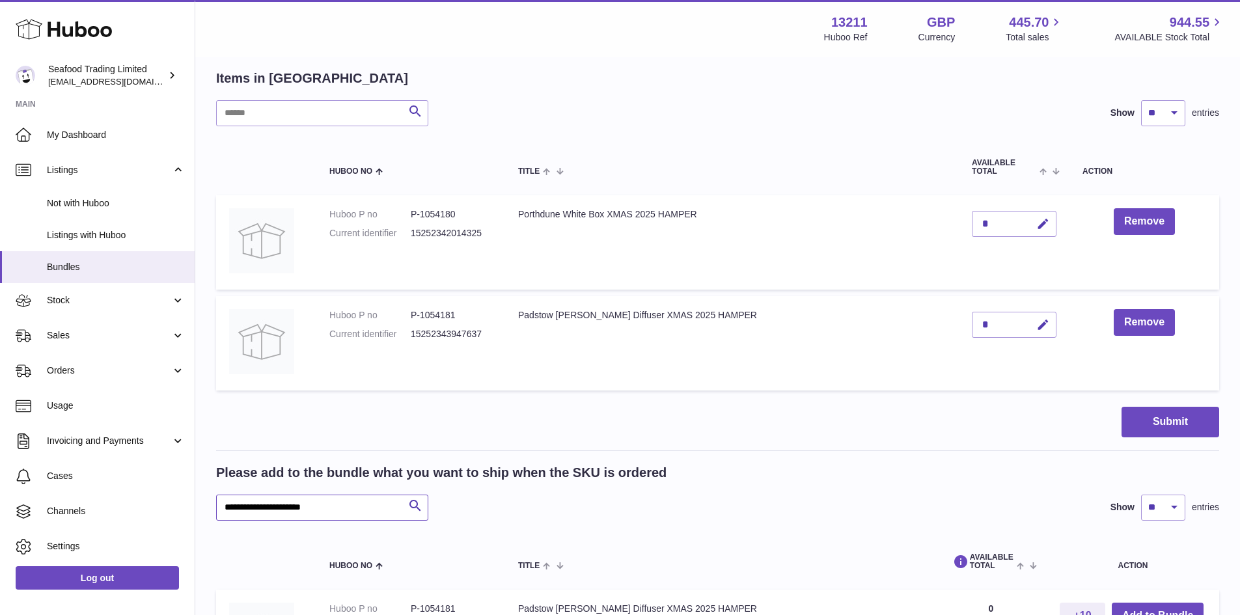
drag, startPoint x: 247, startPoint y: 508, endPoint x: 277, endPoint y: 508, distance: 29.9
click at [277, 508] on input "**********" at bounding box center [322, 508] width 212 height 26
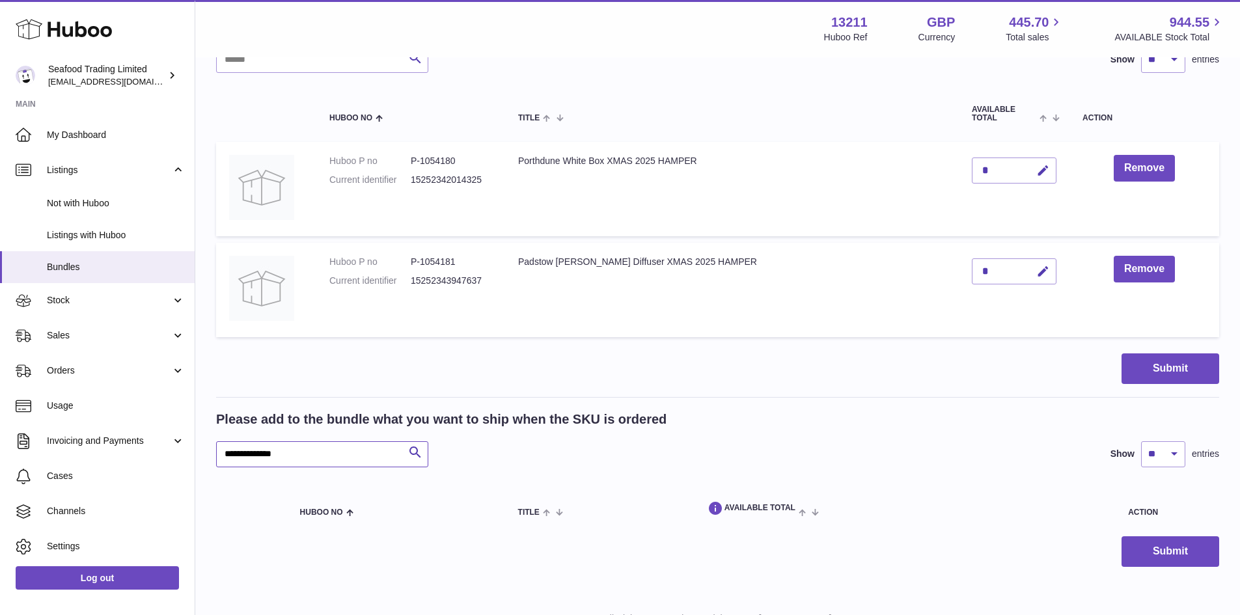
scroll to position [381, 0]
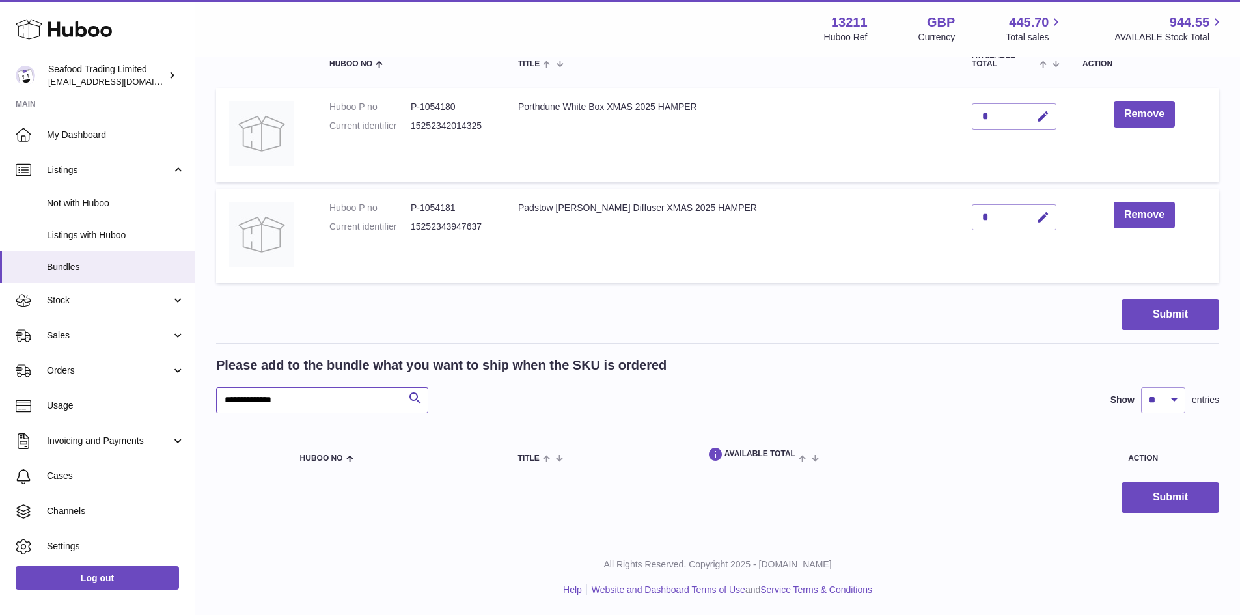
click at [243, 400] on input "**********" at bounding box center [322, 400] width 212 height 26
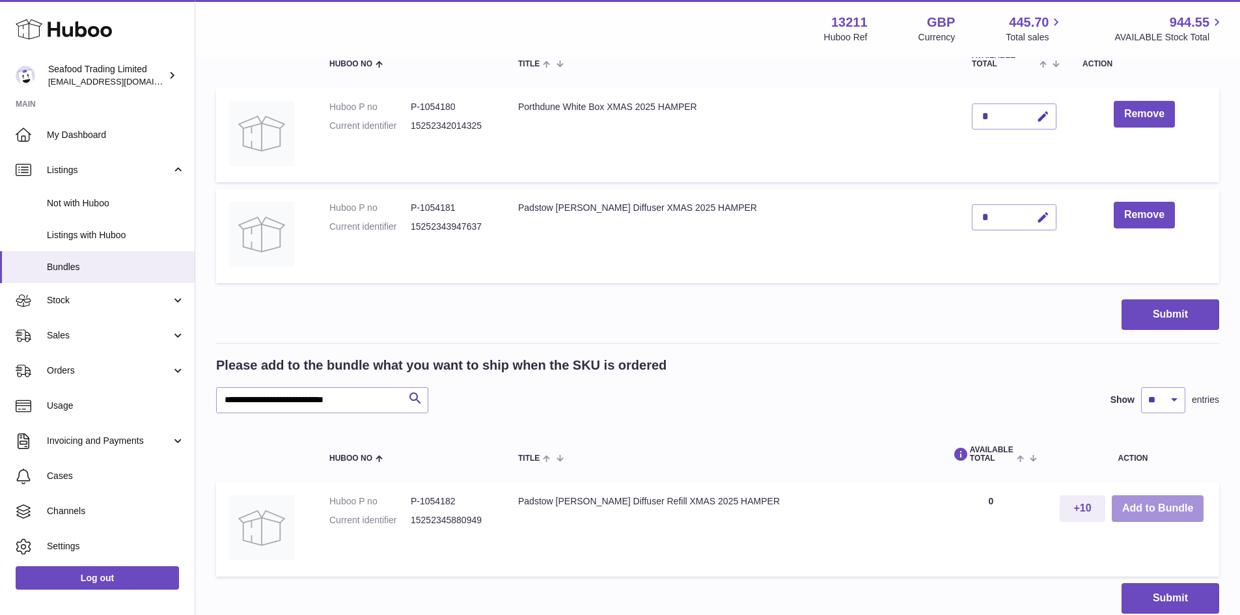
click at [1153, 510] on button "Add to Bundle" at bounding box center [1158, 508] width 92 height 27
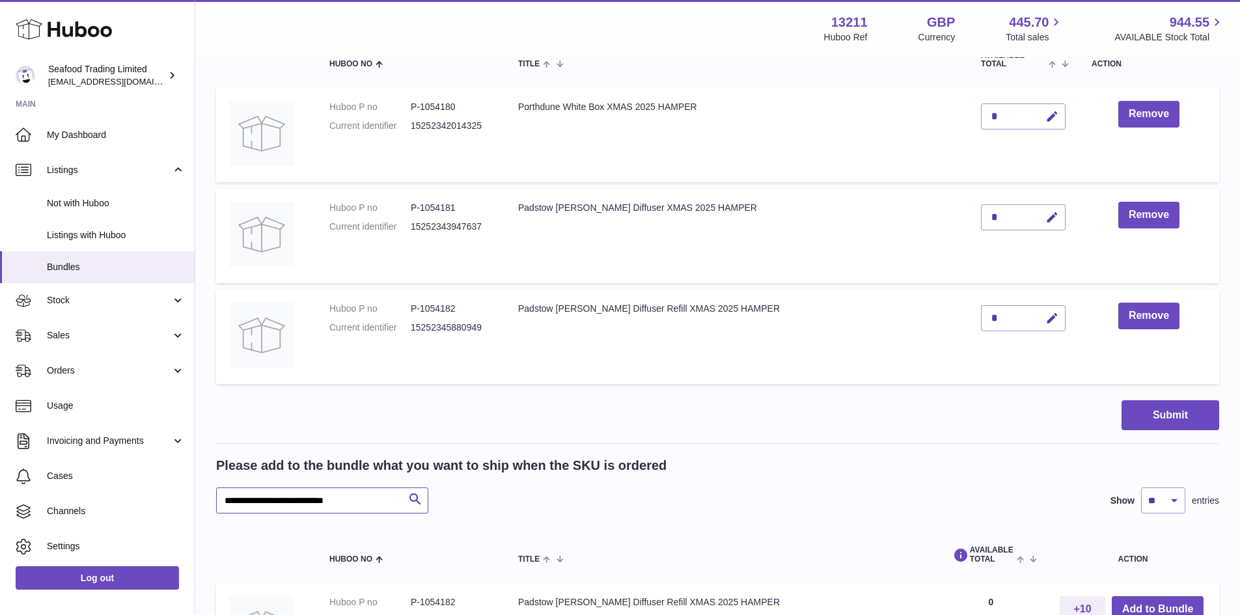
drag, startPoint x: 275, startPoint y: 499, endPoint x: 213, endPoint y: 499, distance: 61.8
click at [213, 499] on div "**********" at bounding box center [717, 209] width 1045 height 1062
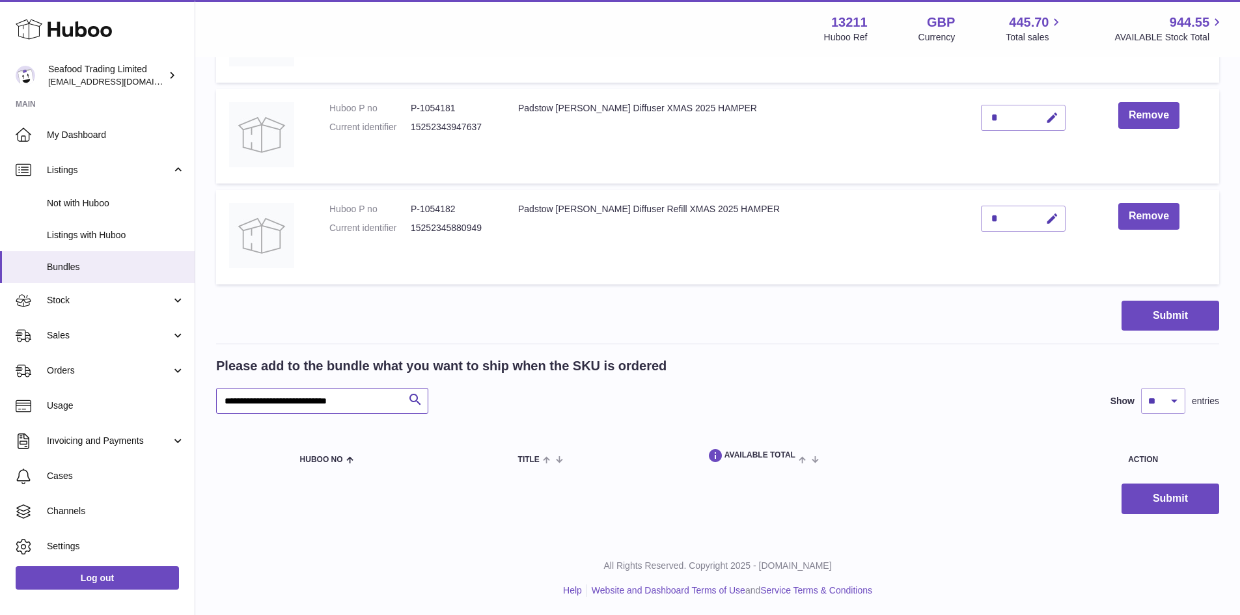
scroll to position [482, 0]
drag, startPoint x: 286, startPoint y: 398, endPoint x: 307, endPoint y: 398, distance: 20.8
click at [307, 398] on input "**********" at bounding box center [322, 400] width 212 height 26
drag, startPoint x: 261, startPoint y: 399, endPoint x: 372, endPoint y: 400, distance: 111.3
click at [372, 400] on input "**********" at bounding box center [322, 400] width 212 height 26
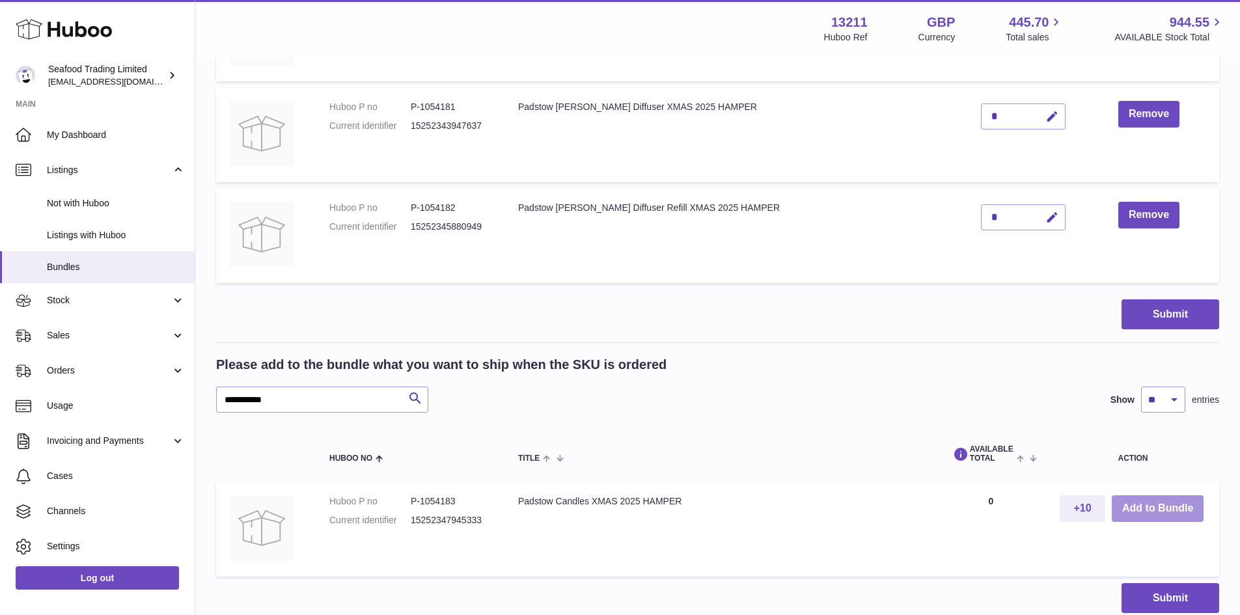
click at [1144, 505] on button "Add to Bundle" at bounding box center [1158, 508] width 92 height 27
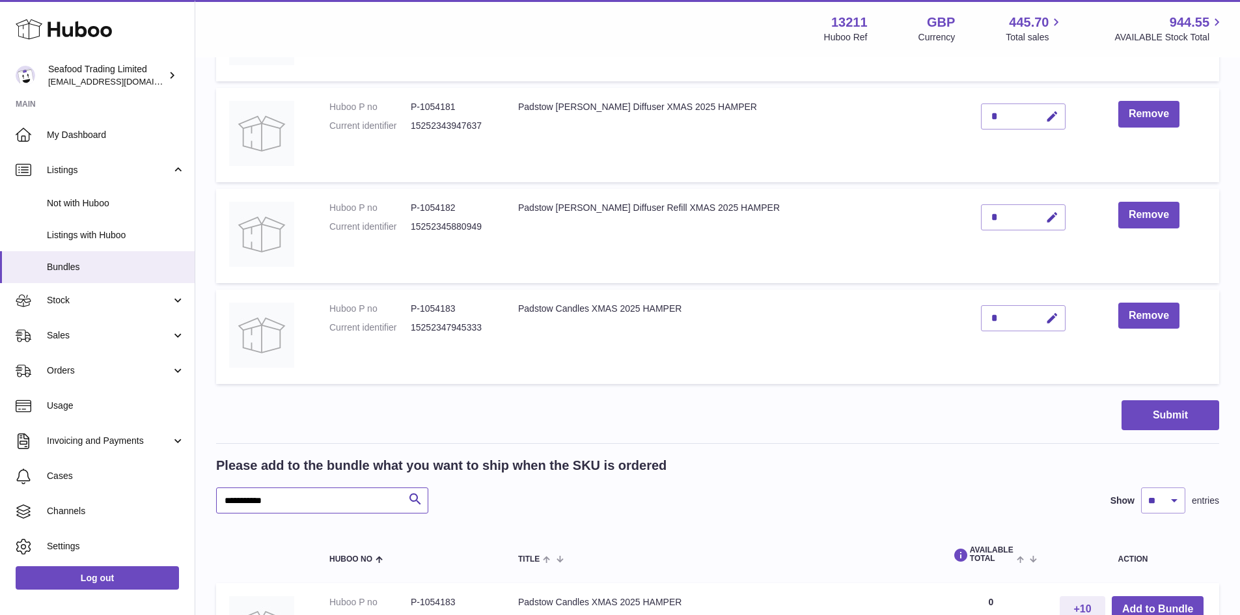
drag, startPoint x: 260, startPoint y: 498, endPoint x: 284, endPoint y: 498, distance: 23.4
click at [284, 498] on input "**********" at bounding box center [322, 501] width 212 height 26
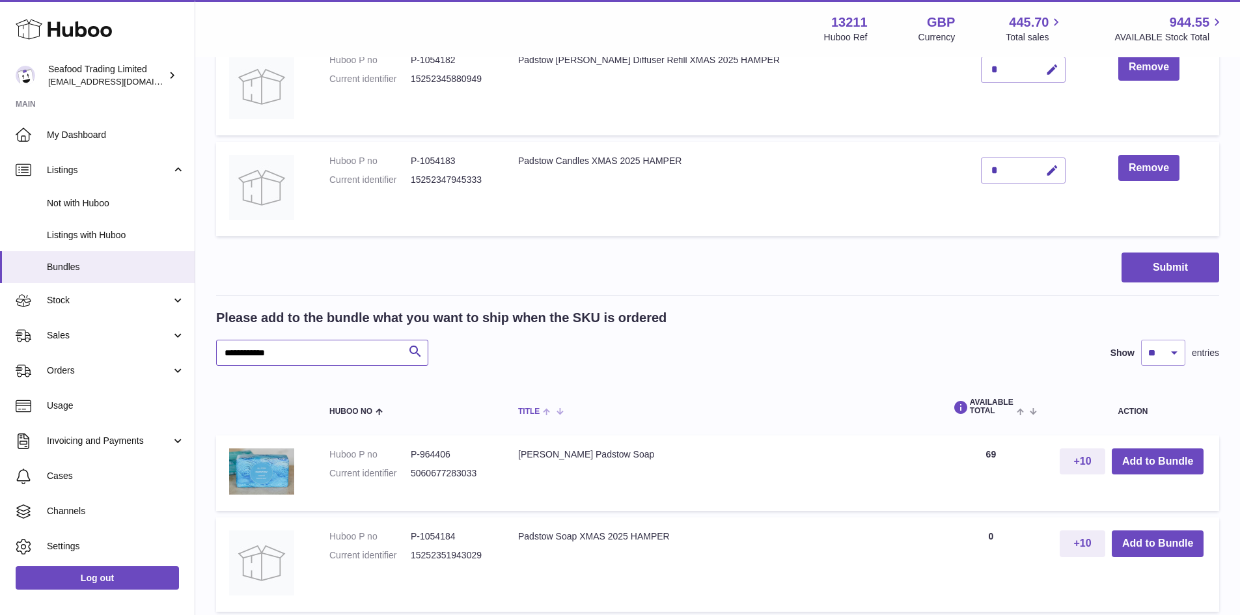
scroll to position [742, 0]
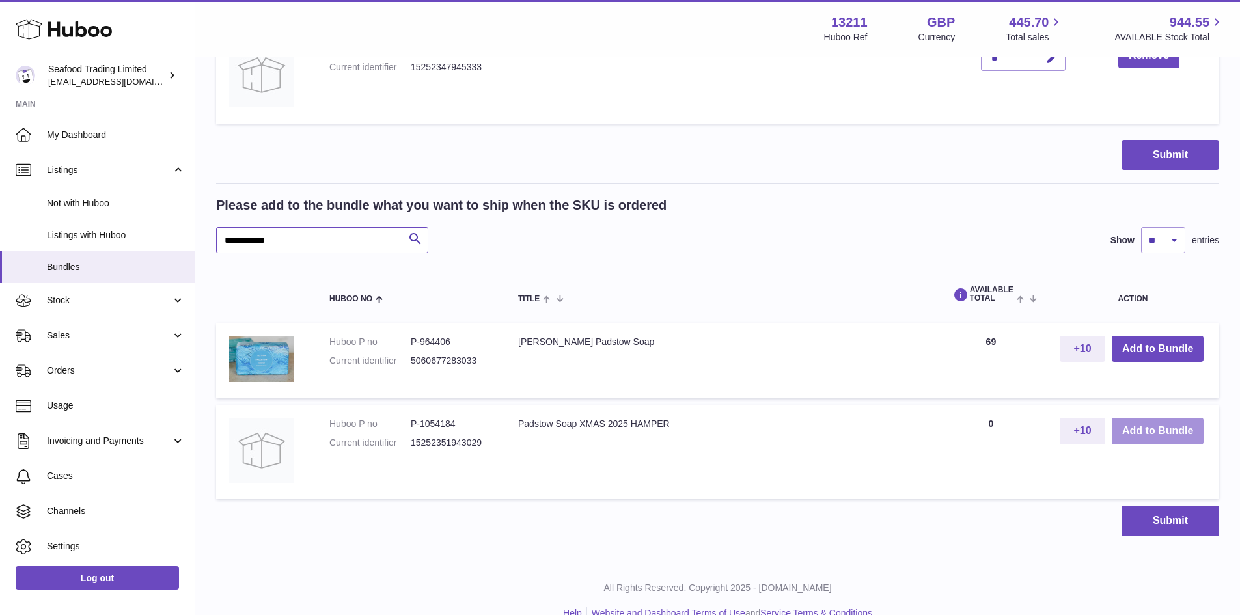
type input "**********"
click at [1141, 430] on button "Add to Bundle" at bounding box center [1158, 431] width 92 height 27
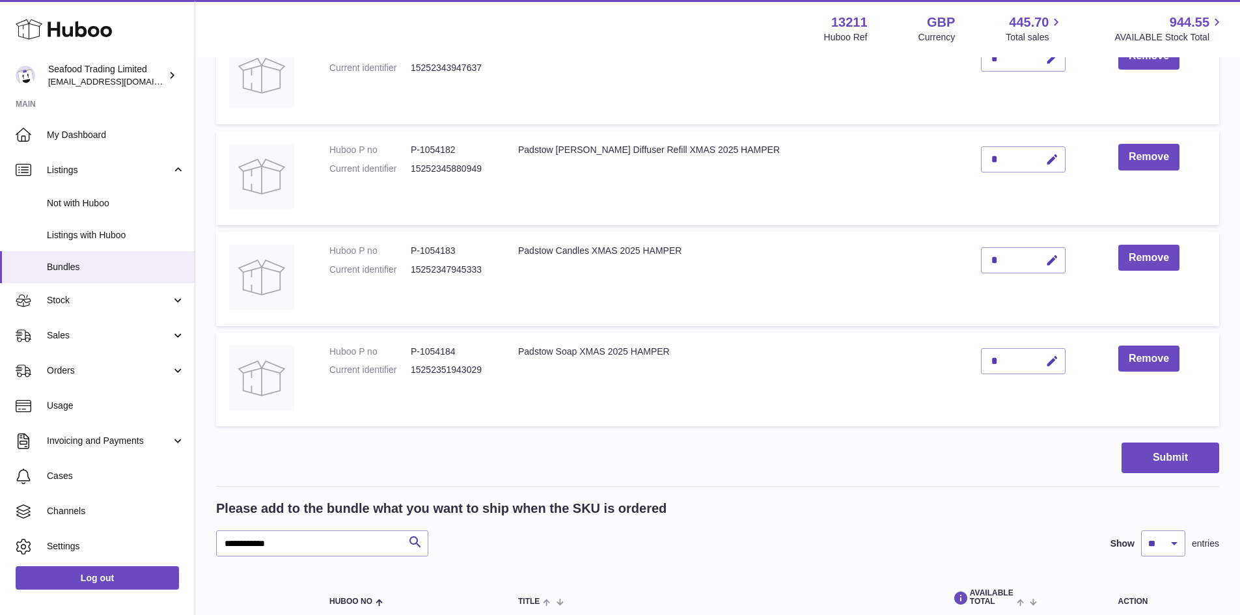
scroll to position [547, 0]
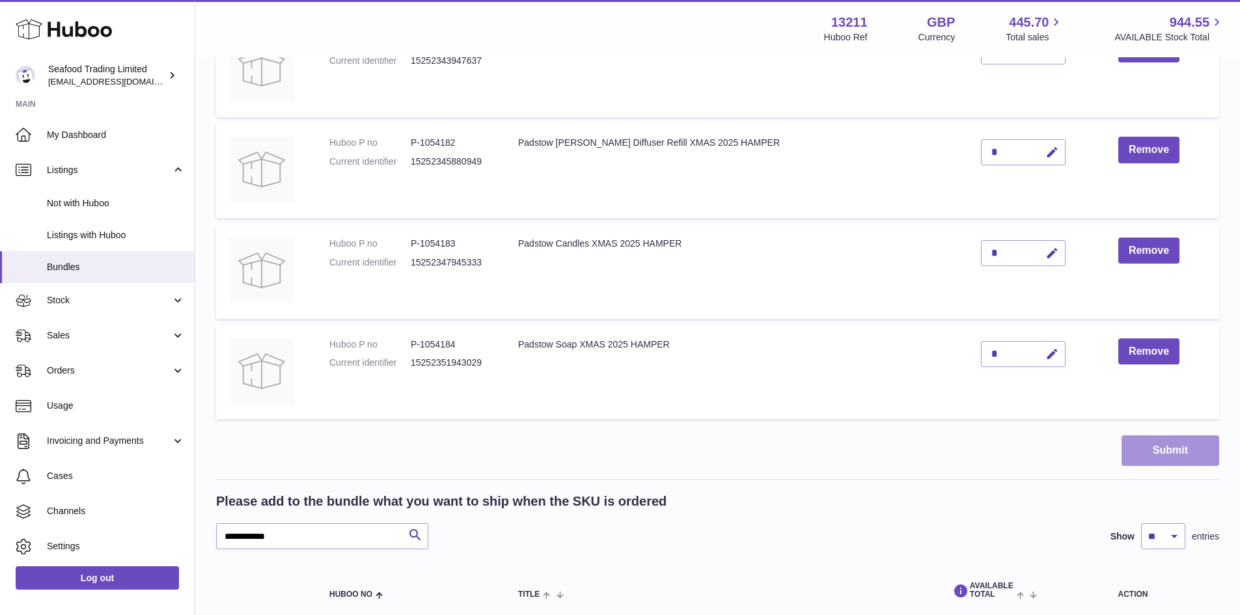
click at [1159, 449] on button "Submit" at bounding box center [1171, 451] width 98 height 31
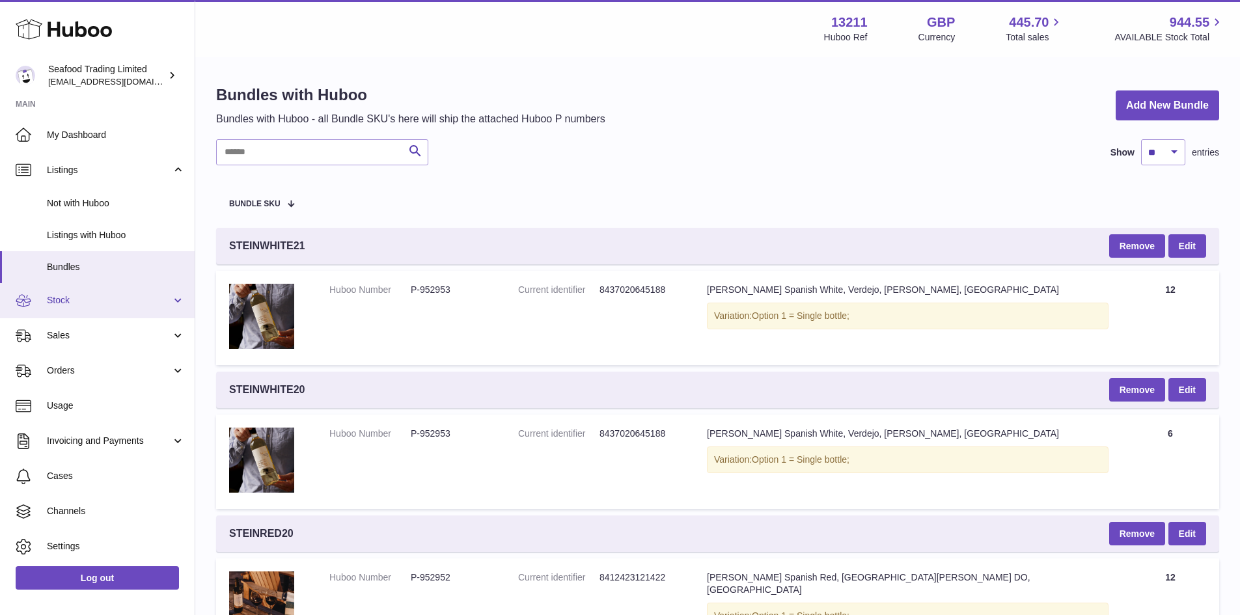
click at [65, 303] on span "Stock" at bounding box center [109, 300] width 124 height 12
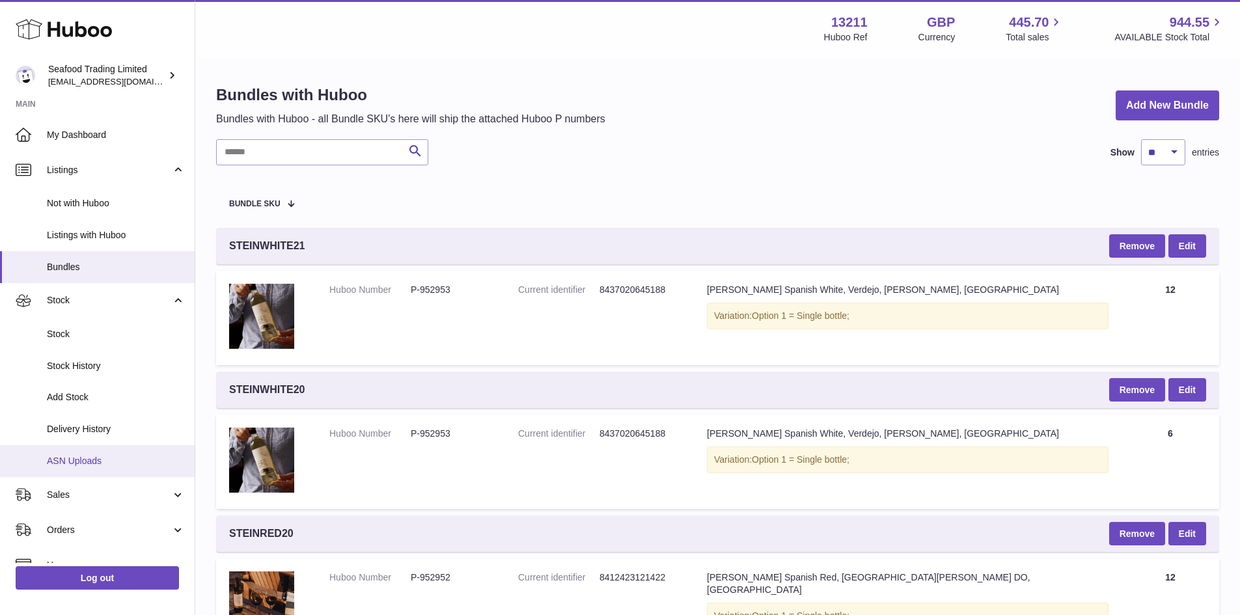
click at [82, 459] on span "ASN Uploads" at bounding box center [116, 461] width 138 height 12
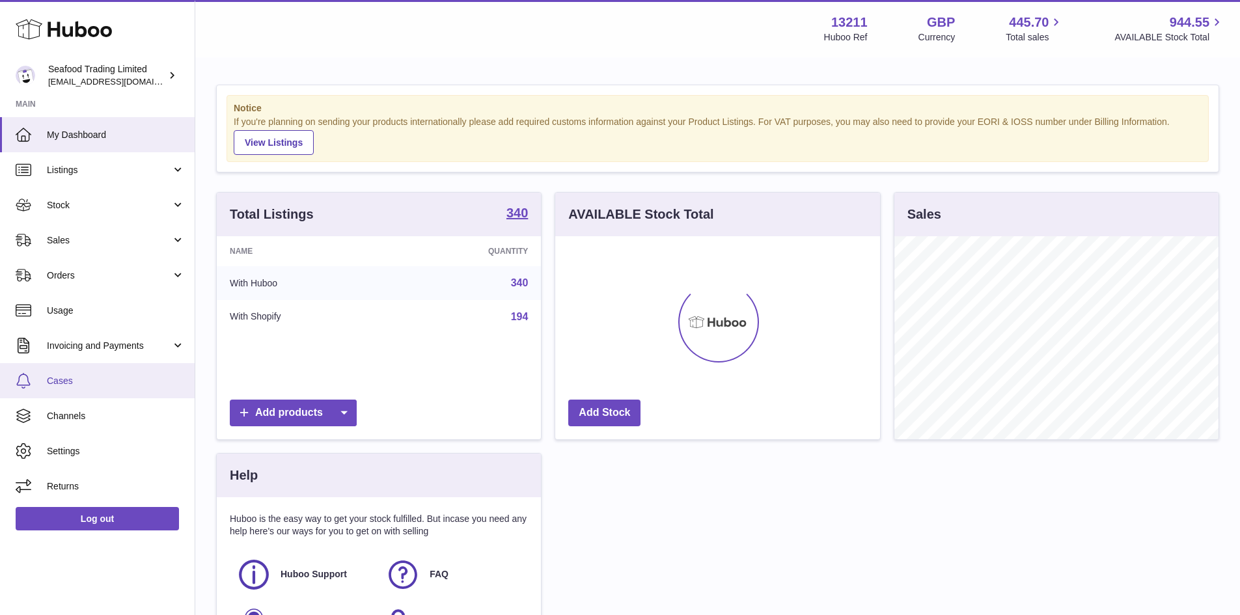
scroll to position [203, 325]
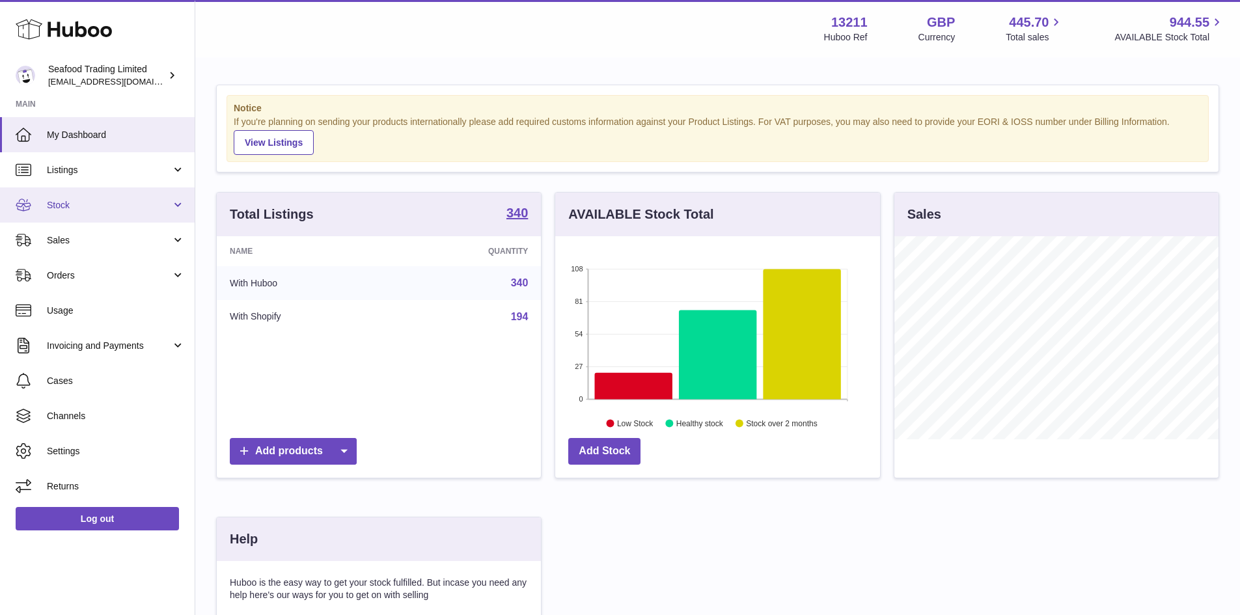
click at [64, 201] on span "Stock" at bounding box center [109, 205] width 124 height 12
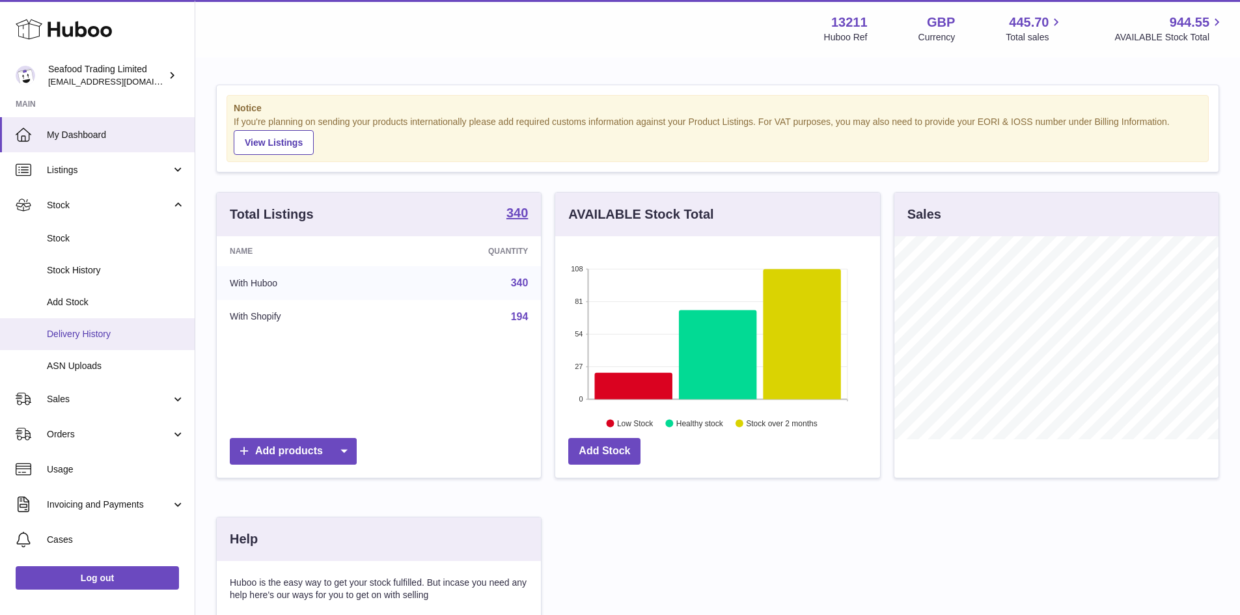
click at [83, 331] on span "Delivery History" at bounding box center [116, 334] width 138 height 12
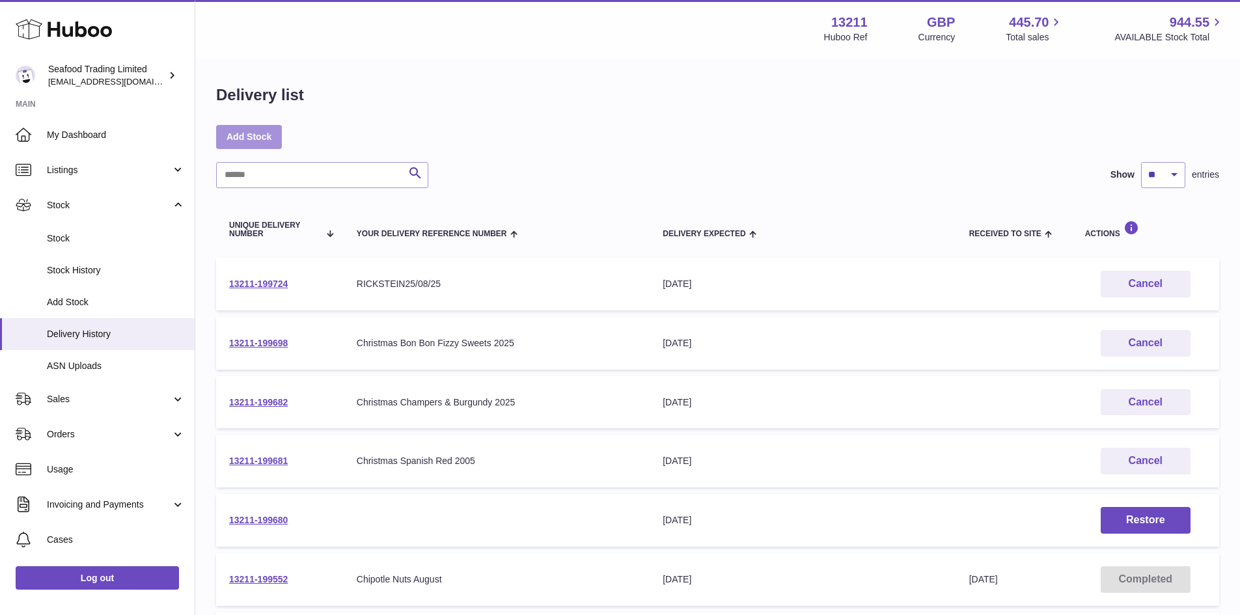
click at [255, 134] on link "Add Stock" at bounding box center [249, 136] width 66 height 23
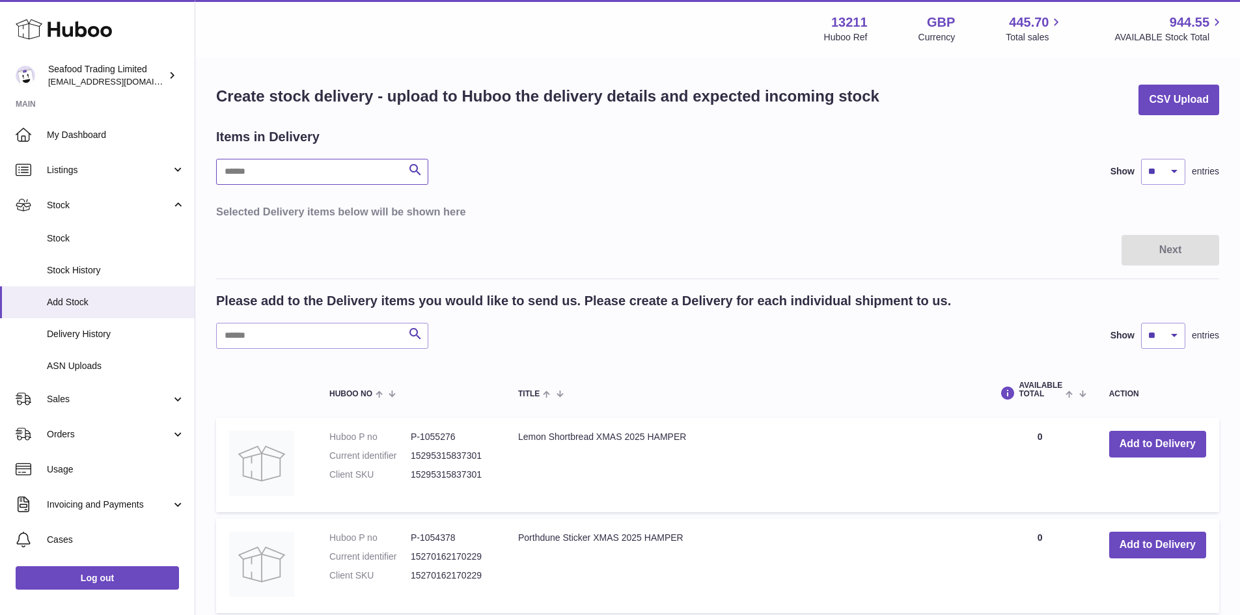
click at [286, 178] on input "text" at bounding box center [322, 172] width 212 height 26
click at [238, 169] on input "text" at bounding box center [322, 172] width 212 height 26
type input "******"
click at [262, 339] on input "text" at bounding box center [322, 336] width 212 height 26
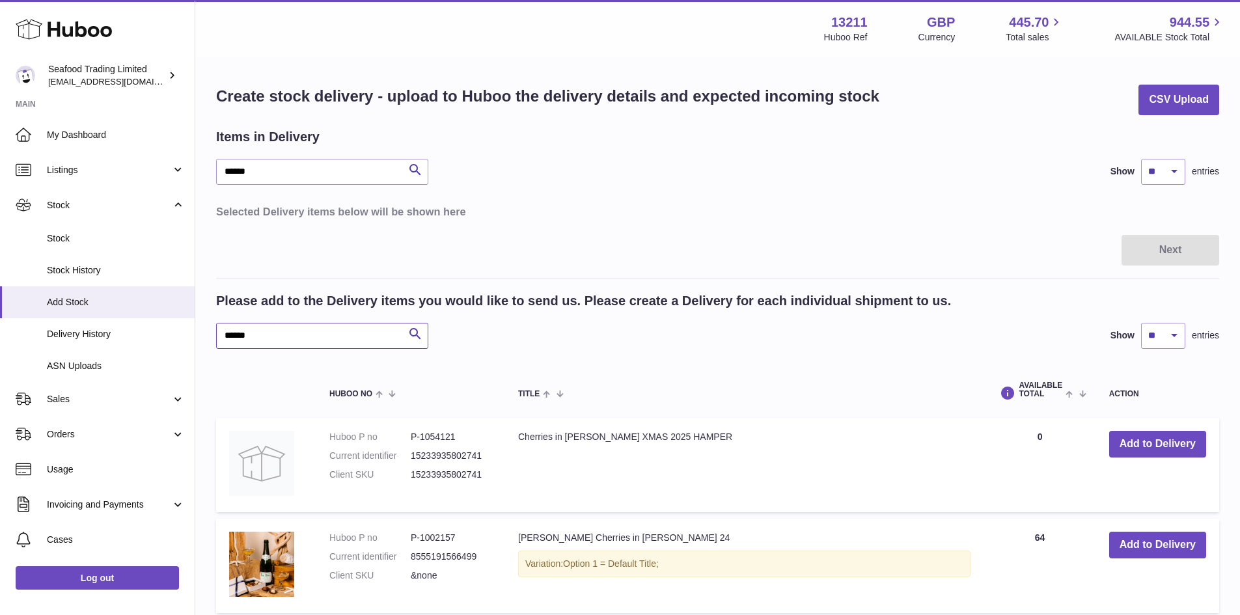
scroll to position [65, 0]
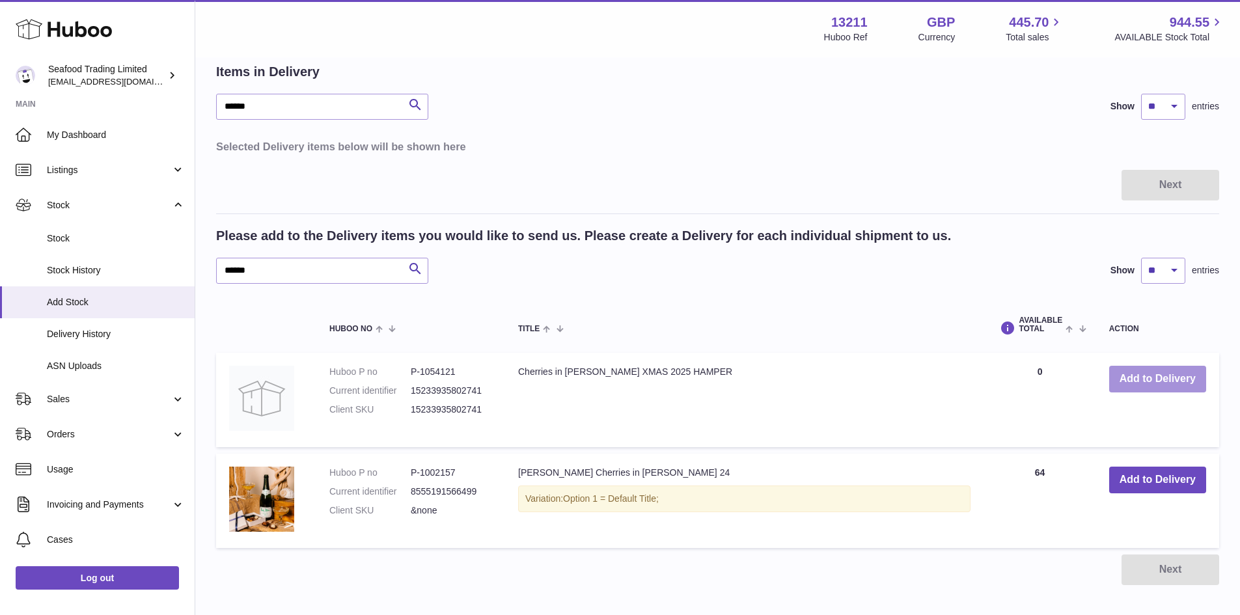
click at [1161, 376] on button "Add to Delivery" at bounding box center [1157, 379] width 97 height 27
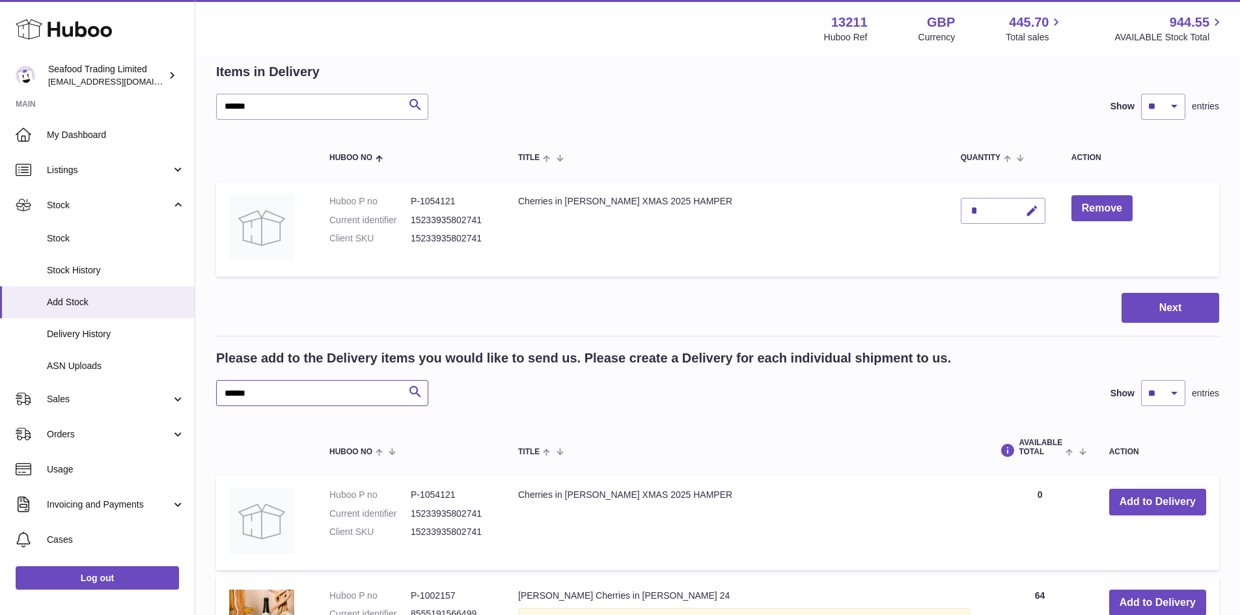
click at [275, 391] on input "******" at bounding box center [322, 393] width 212 height 26
drag, startPoint x: 275, startPoint y: 391, endPoint x: 216, endPoint y: 383, distance: 59.7
click at [216, 383] on input "******" at bounding box center [322, 393] width 212 height 26
type input "******"
click at [1140, 503] on button "Add to Delivery" at bounding box center [1157, 502] width 97 height 27
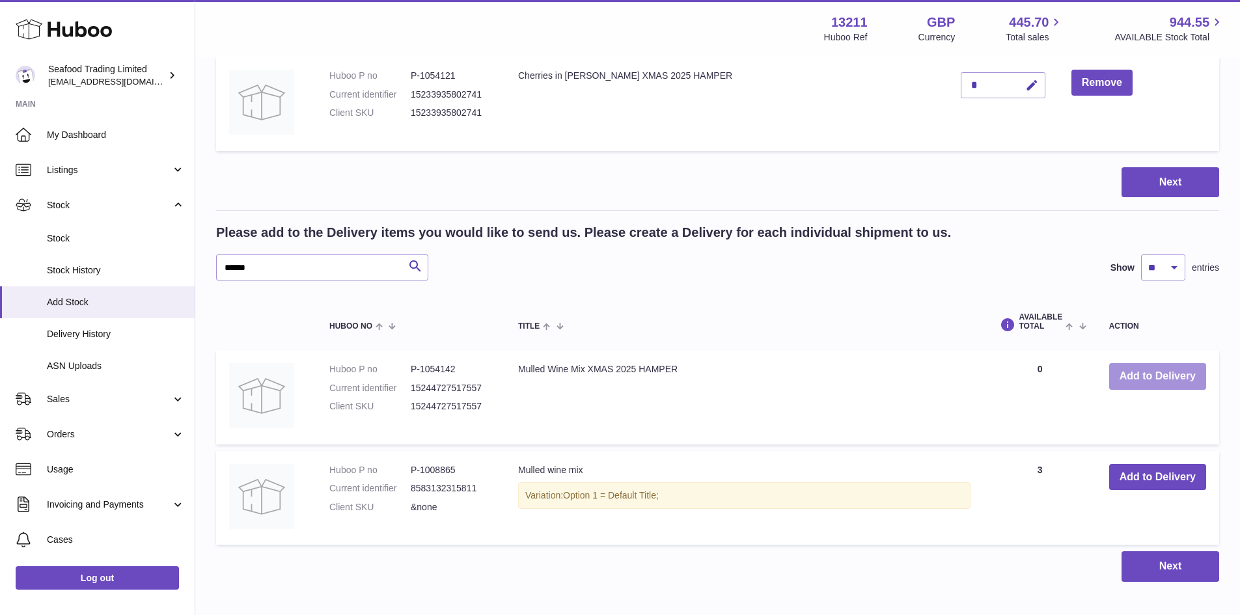
scroll to position [195, 0]
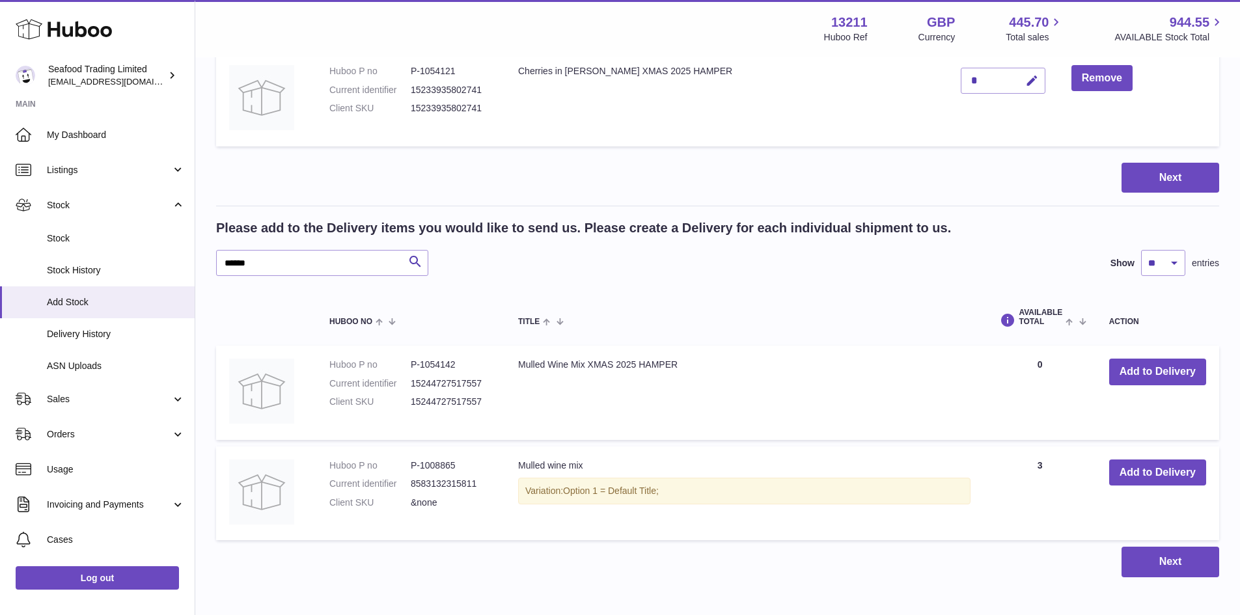
click at [961, 74] on div "*" at bounding box center [1003, 81] width 85 height 26
click at [1025, 80] on icon "button" at bounding box center [1032, 81] width 14 height 14
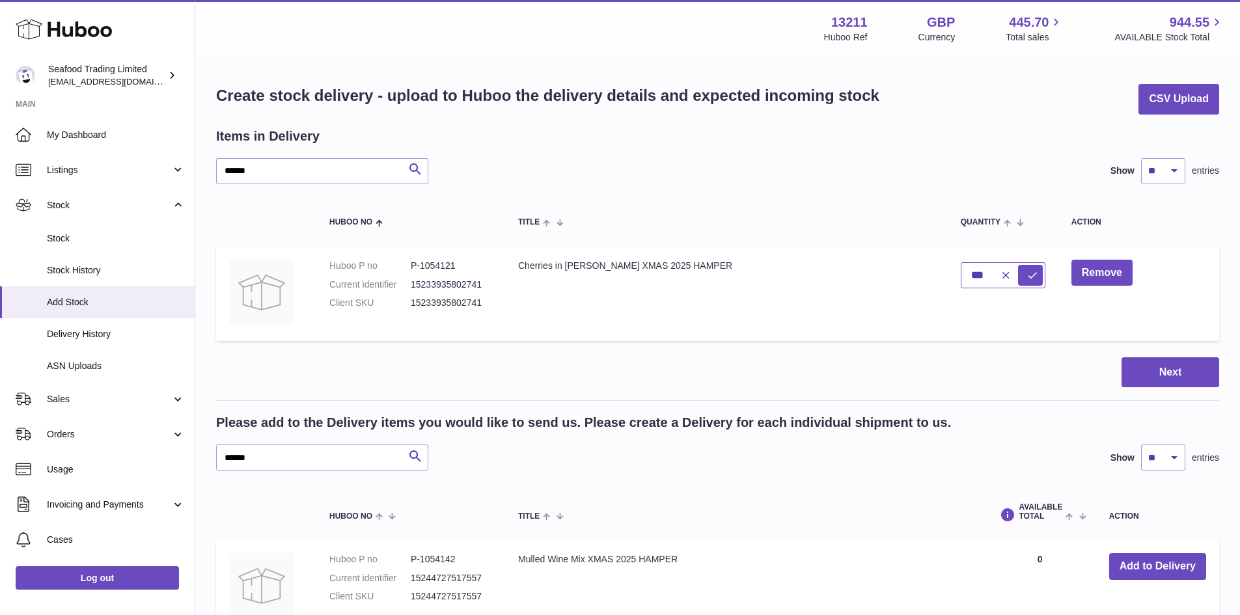
scroll to position [0, 0]
type input "***"
click at [1027, 276] on icon "submit" at bounding box center [1033, 276] width 12 height 12
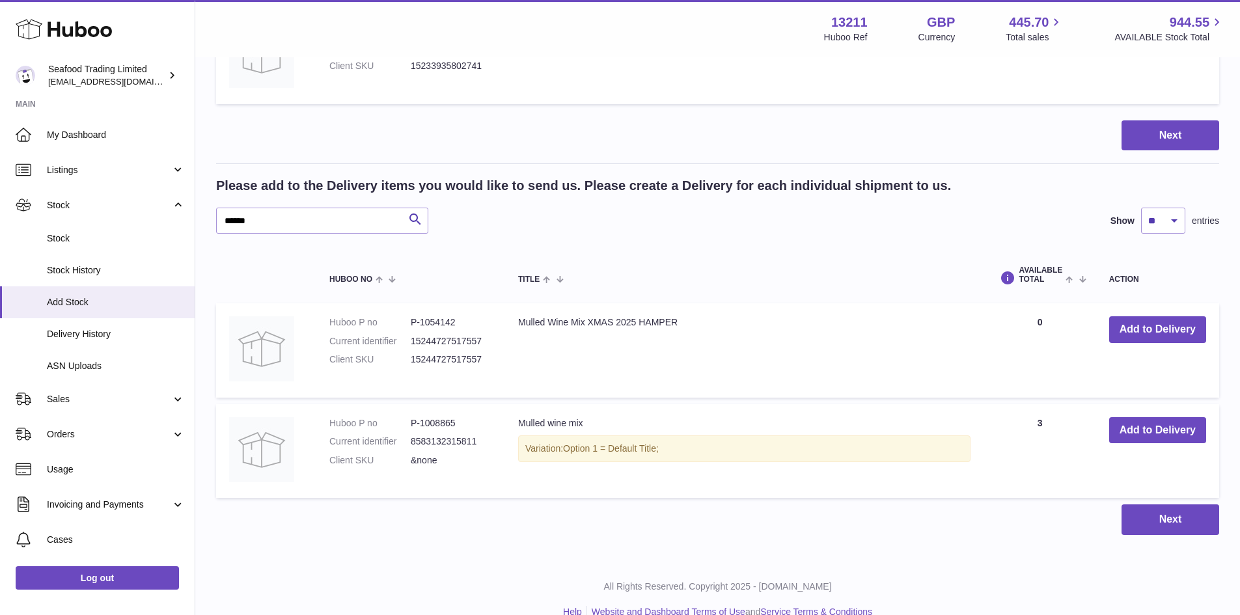
scroll to position [260, 0]
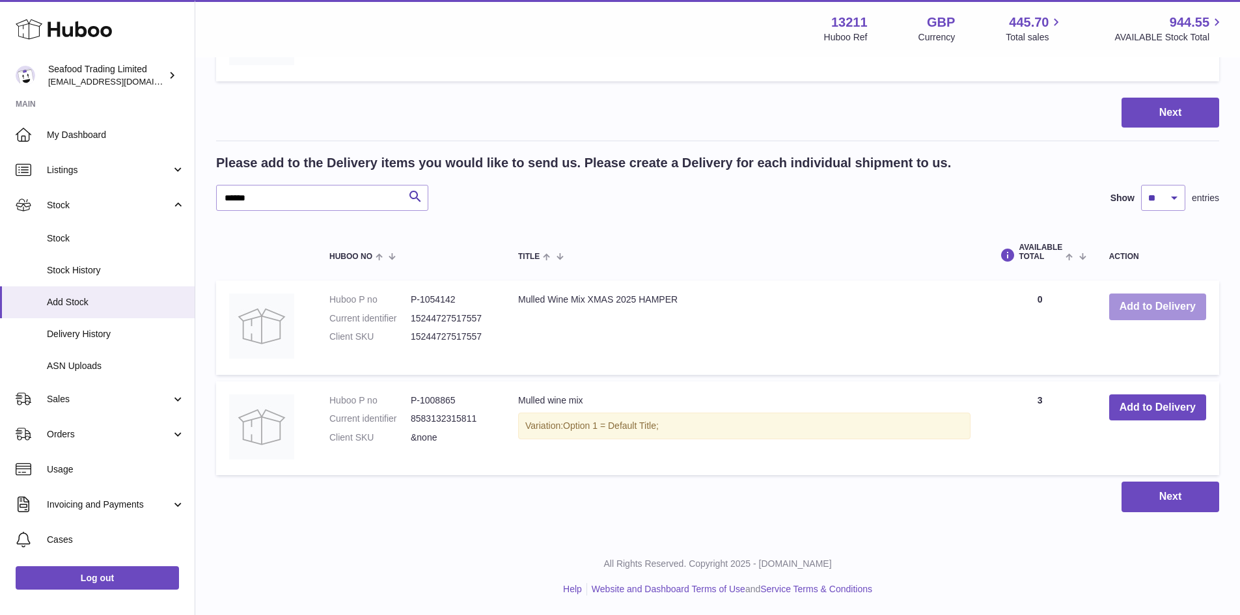
click at [1143, 305] on button "Add to Delivery" at bounding box center [1157, 307] width 97 height 27
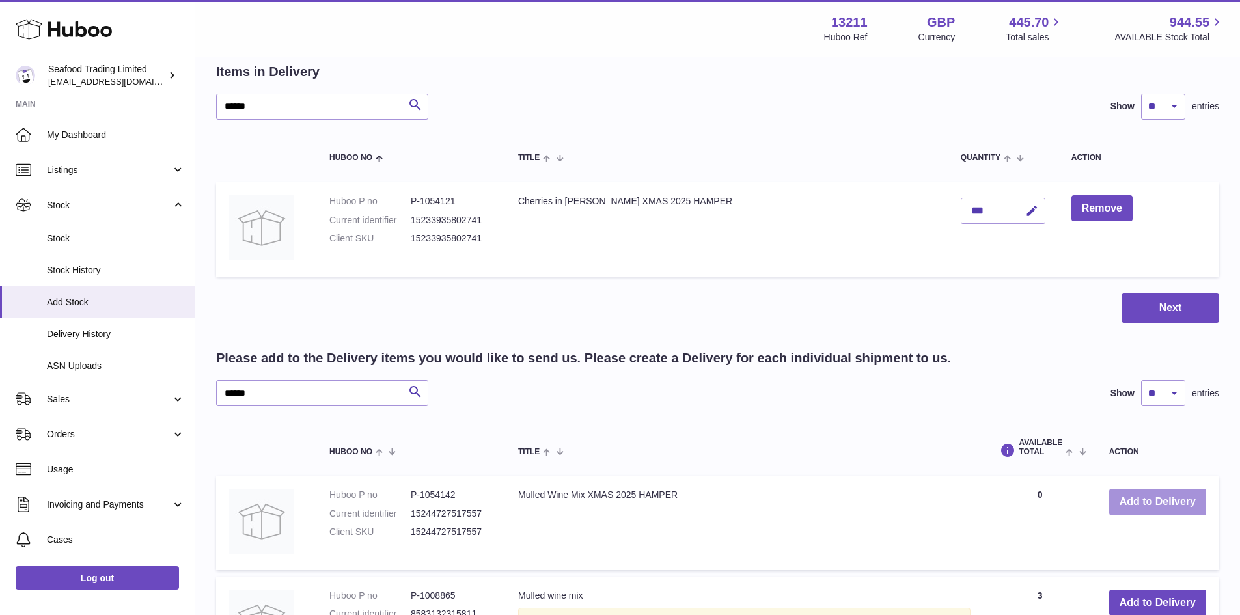
scroll to position [0, 0]
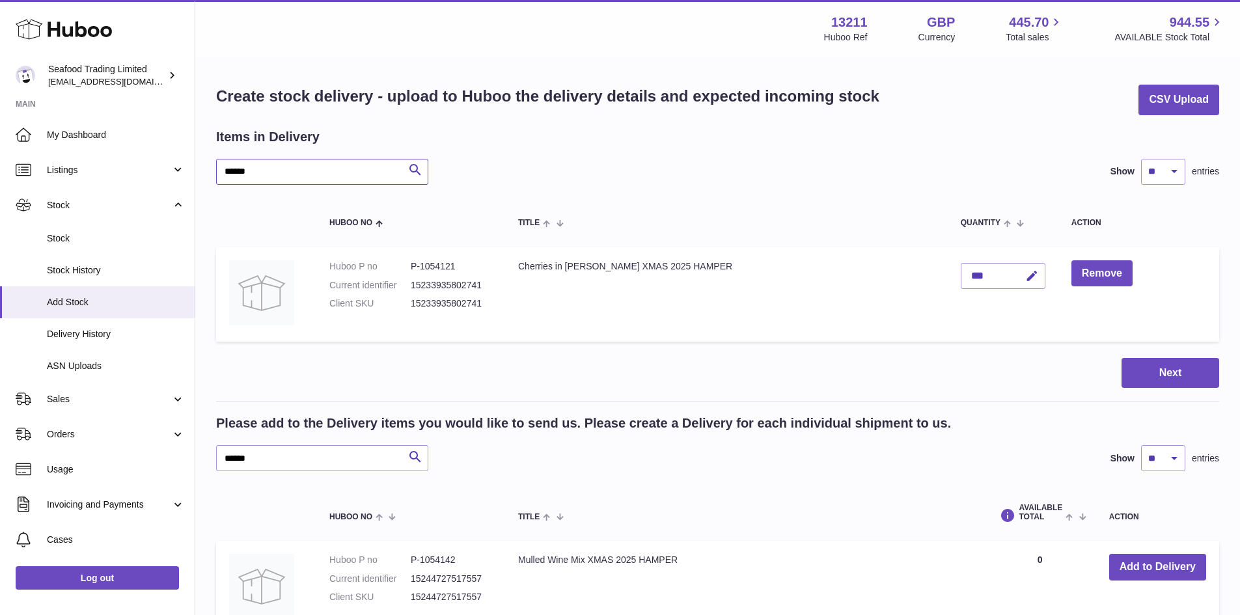
drag, startPoint x: 258, startPoint y: 169, endPoint x: 214, endPoint y: 173, distance: 45.2
click at [214, 173] on div "Create stock delivery - upload to Huboo the delivery details and expected incom…" at bounding box center [717, 429] width 1045 height 740
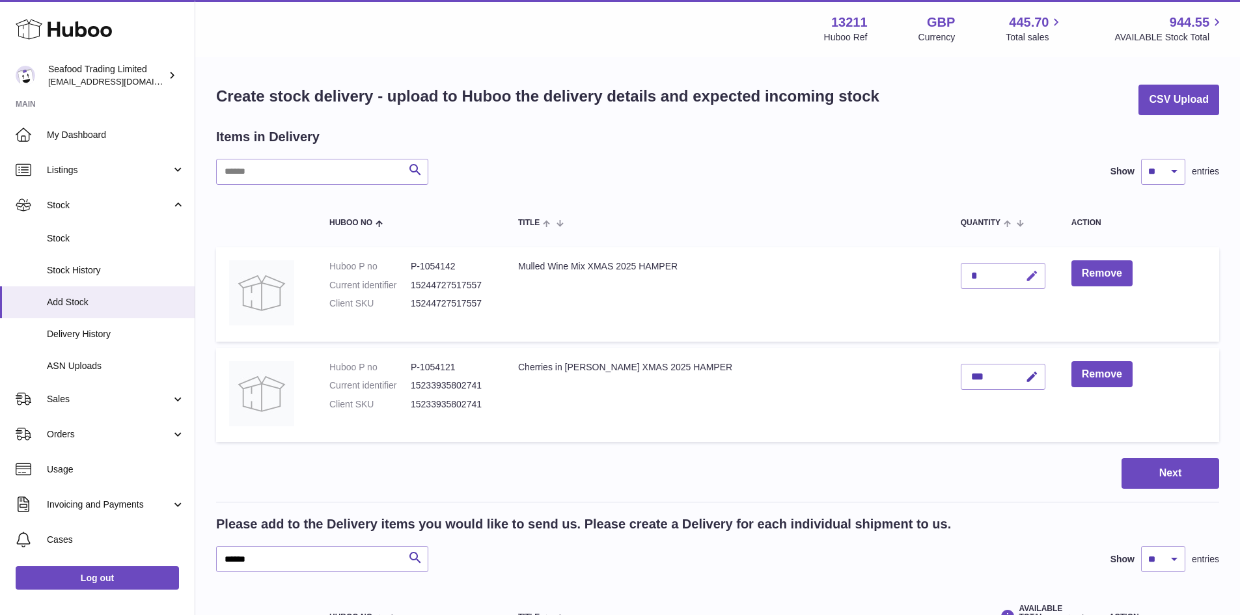
click at [1025, 275] on icon "button" at bounding box center [1032, 277] width 14 height 14
drag, startPoint x: 952, startPoint y: 271, endPoint x: 924, endPoint y: 271, distance: 28.6
click at [948, 271] on td "*" at bounding box center [1003, 294] width 111 height 94
type input "**"
click at [1027, 275] on icon "submit" at bounding box center [1033, 276] width 12 height 12
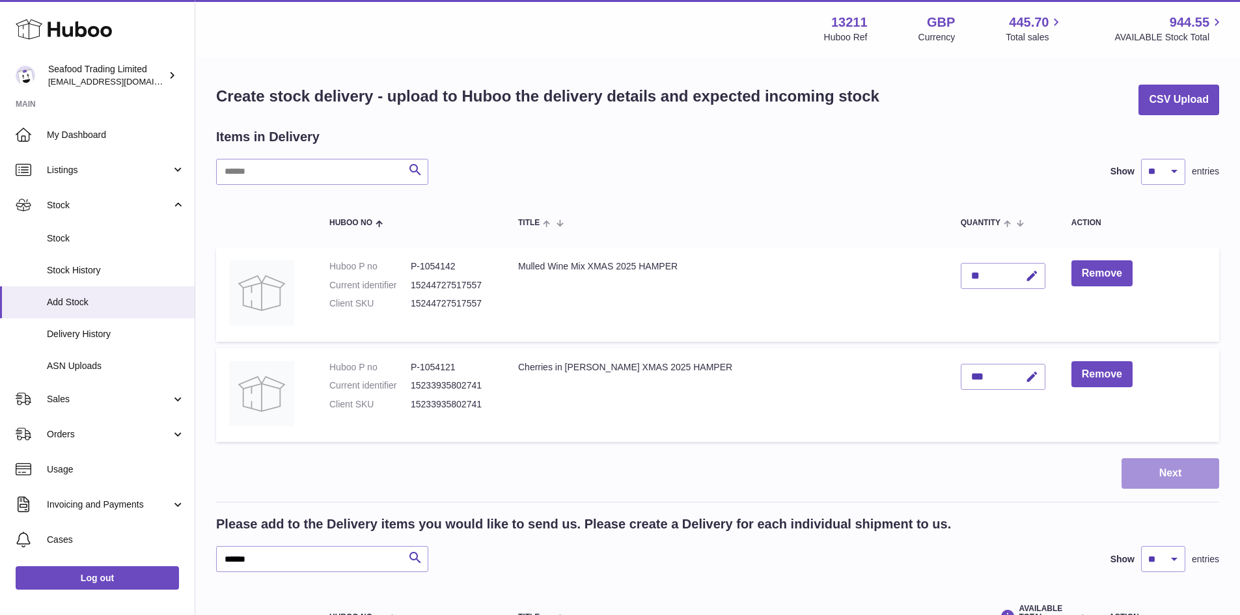
click at [1171, 477] on button "Next" at bounding box center [1171, 473] width 98 height 31
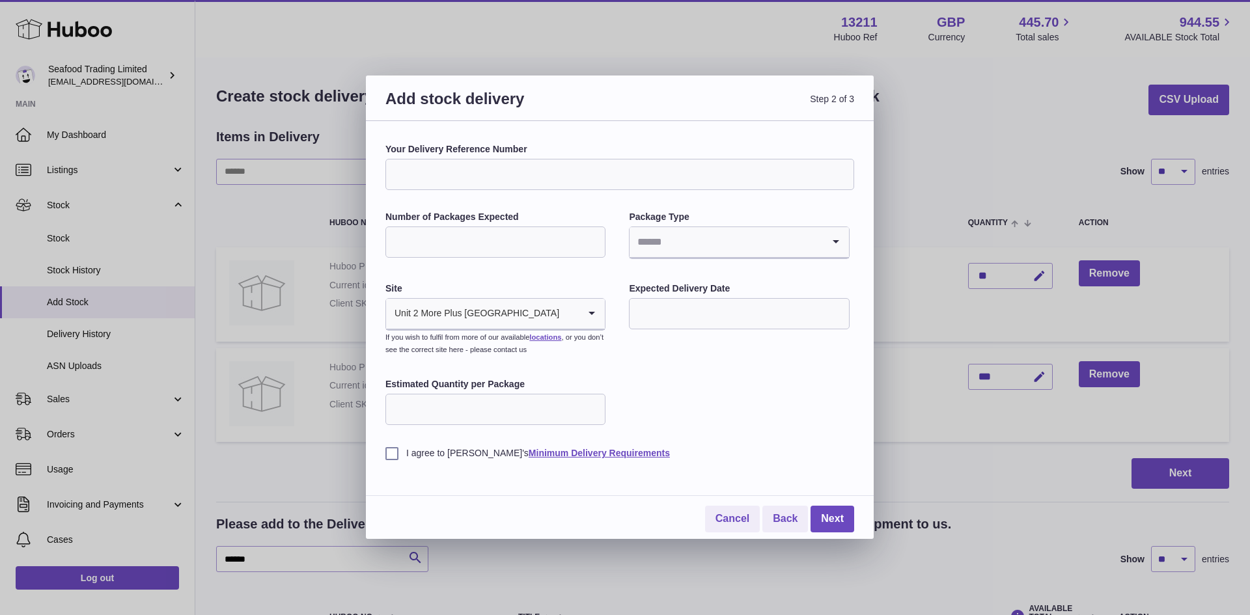
click at [459, 176] on input "Your Delivery Reference Number" at bounding box center [619, 174] width 469 height 31
type input "********"
click at [476, 239] on input "Number of Packages Expected" at bounding box center [495, 242] width 220 height 31
type input "**"
click at [741, 245] on input "Search for option" at bounding box center [726, 242] width 193 height 30
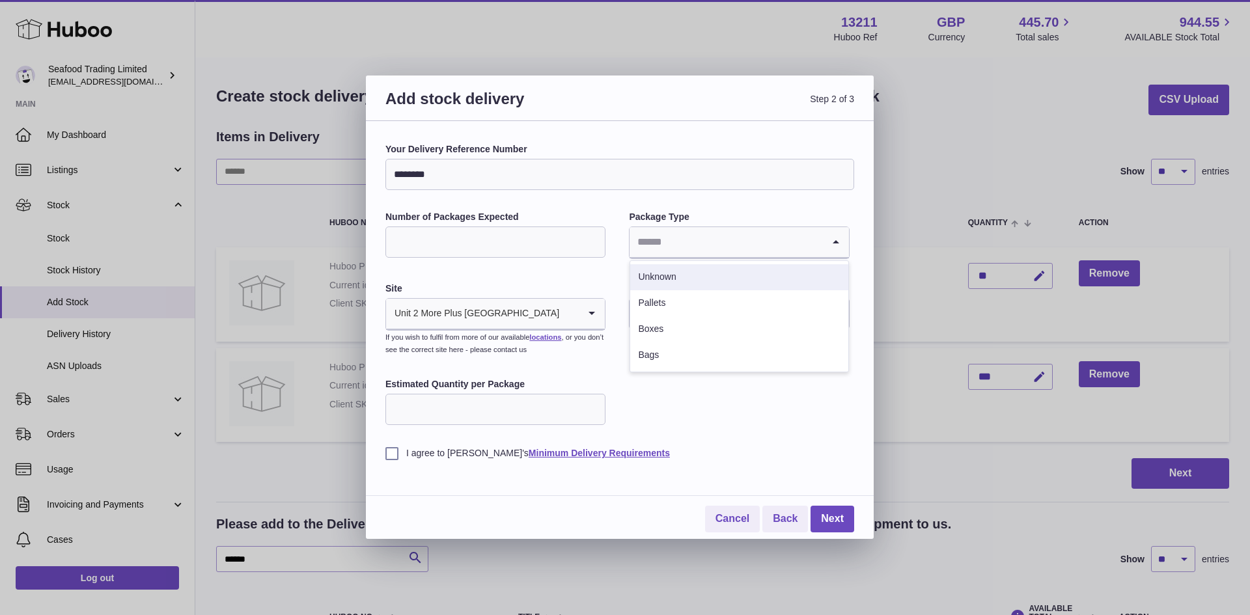
click at [693, 279] on li "Unknown" at bounding box center [738, 277] width 217 height 26
click at [659, 311] on input "text" at bounding box center [739, 313] width 220 height 31
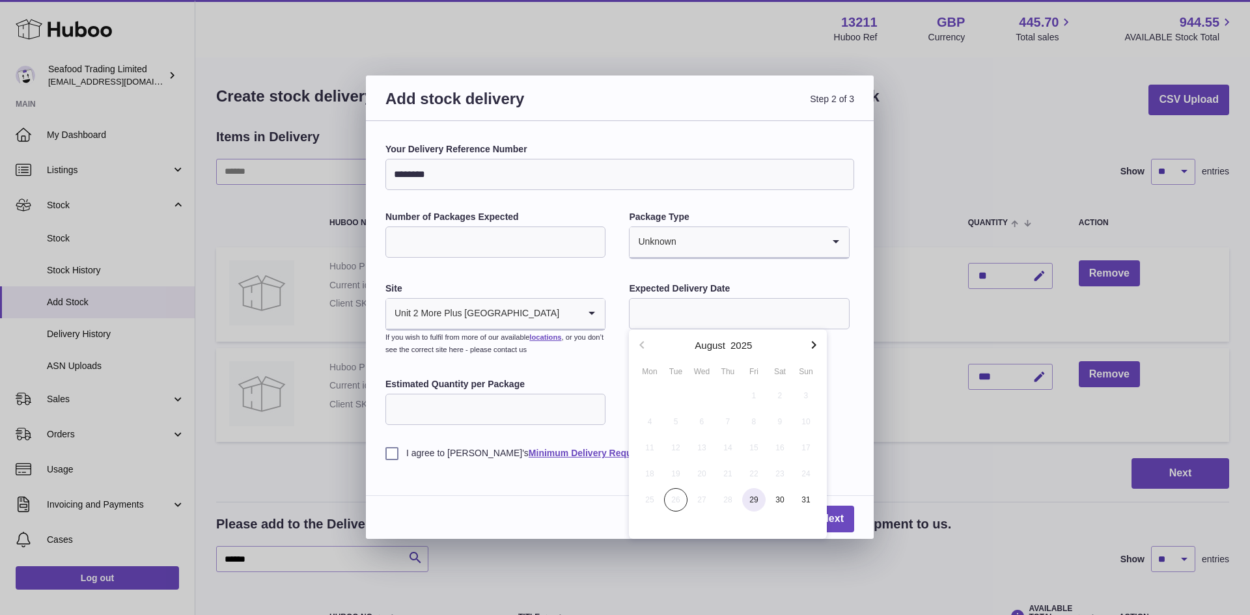
click at [755, 501] on span "29" at bounding box center [753, 499] width 23 height 23
type input "**********"
click at [469, 413] on input "Estimated Quantity per Package" at bounding box center [495, 409] width 220 height 31
click at [395, 456] on label "I agree to Huboo's Minimum Delivery Requirements" at bounding box center [619, 453] width 469 height 12
click at [833, 518] on link "Next" at bounding box center [833, 519] width 44 height 27
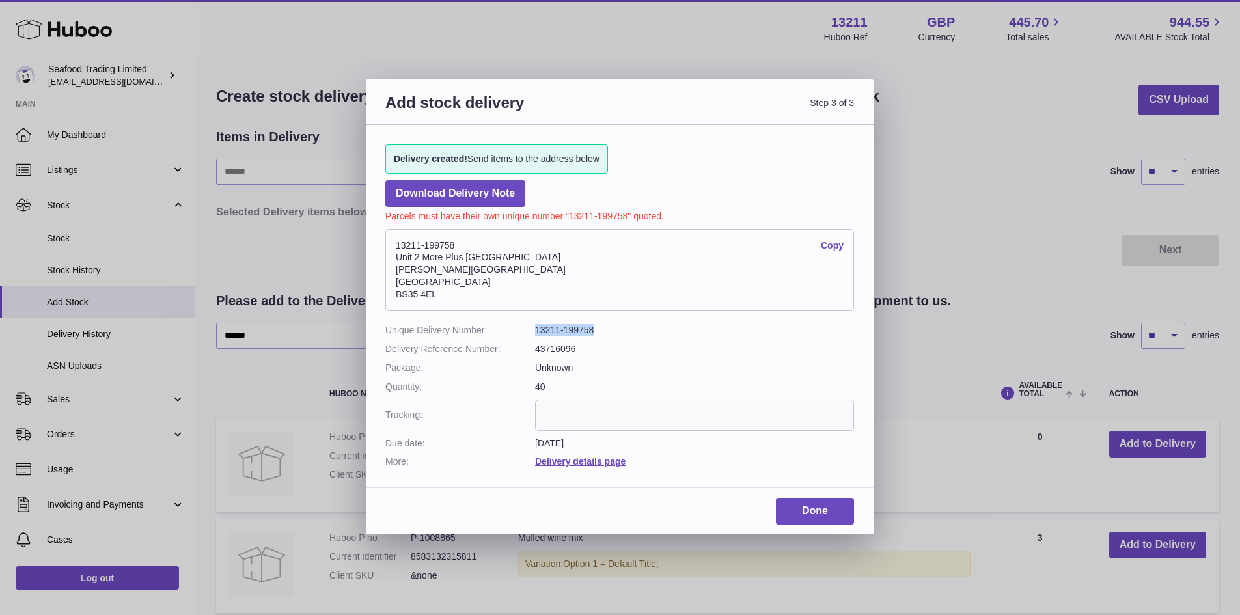
drag, startPoint x: 536, startPoint y: 327, endPoint x: 618, endPoint y: 327, distance: 81.4
click at [618, 327] on dd "13211-199758" at bounding box center [694, 330] width 319 height 12
copy dd "13211-199758"
click at [458, 294] on address "13211-199758 Copy Unit 2 More Plus Central Park Hudson Ave Severn Beach BS35 4EL" at bounding box center [619, 270] width 469 height 82
drag, startPoint x: 441, startPoint y: 295, endPoint x: 390, endPoint y: 244, distance: 72.3
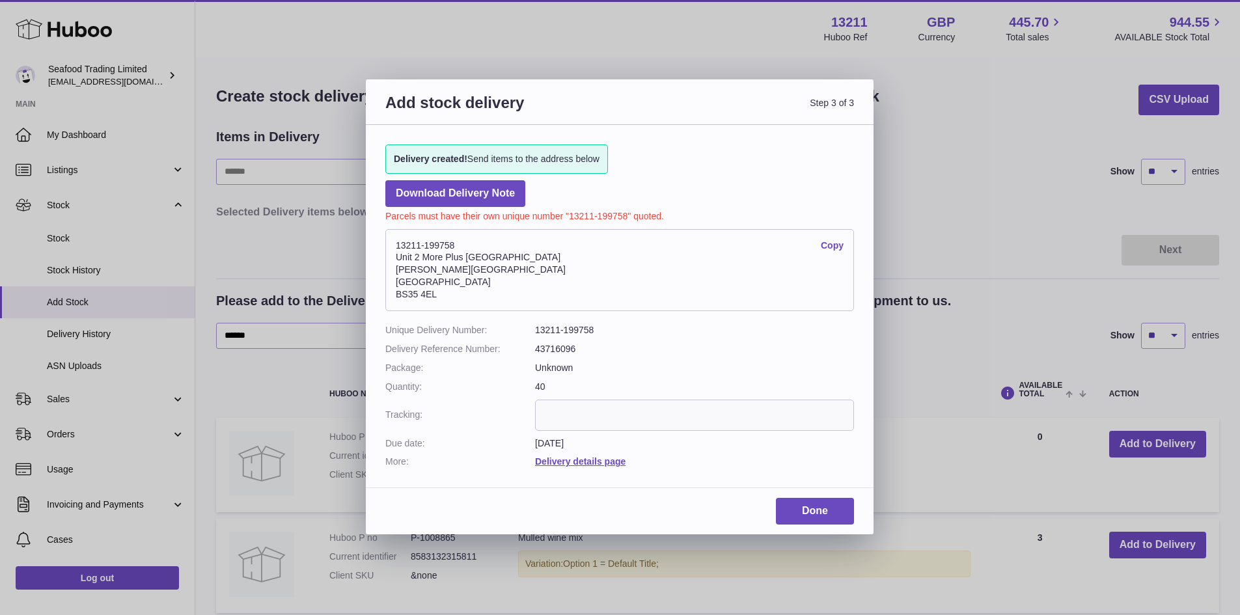
click at [390, 244] on address "13211-199758 Copy Unit 2 More Plus Central Park Hudson Ave Severn Beach BS35 4EL" at bounding box center [619, 270] width 469 height 82
click at [834, 243] on link "Copy" at bounding box center [832, 246] width 23 height 12
copy address "13211-199758 Copy Unit 2 More Plus Central Park Hudson Ave Severn Beach BS35 4EL"
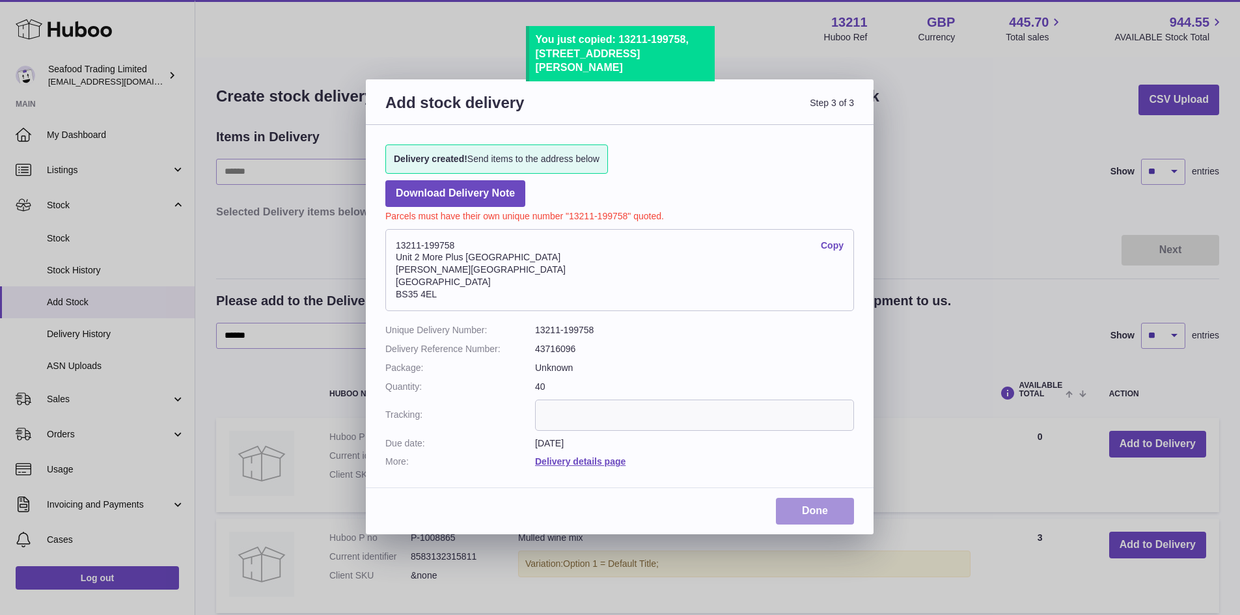
click at [820, 514] on link "Done" at bounding box center [815, 511] width 78 height 27
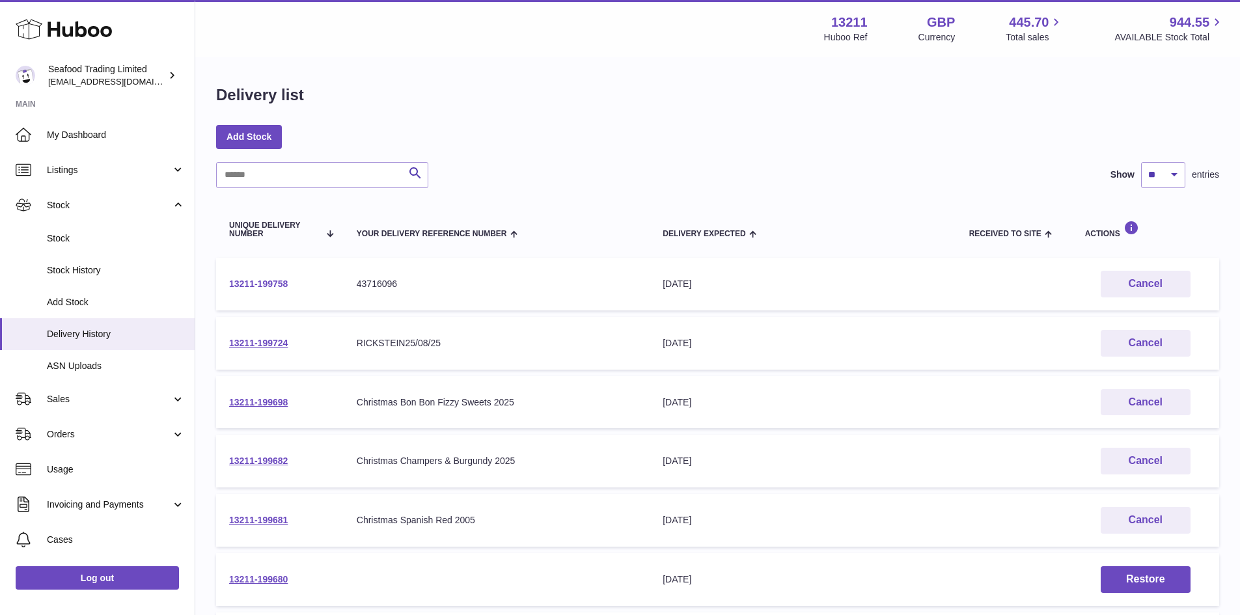
click at [264, 282] on link "13211-199758" at bounding box center [258, 284] width 59 height 10
